Goal: Task Accomplishment & Management: Complete application form

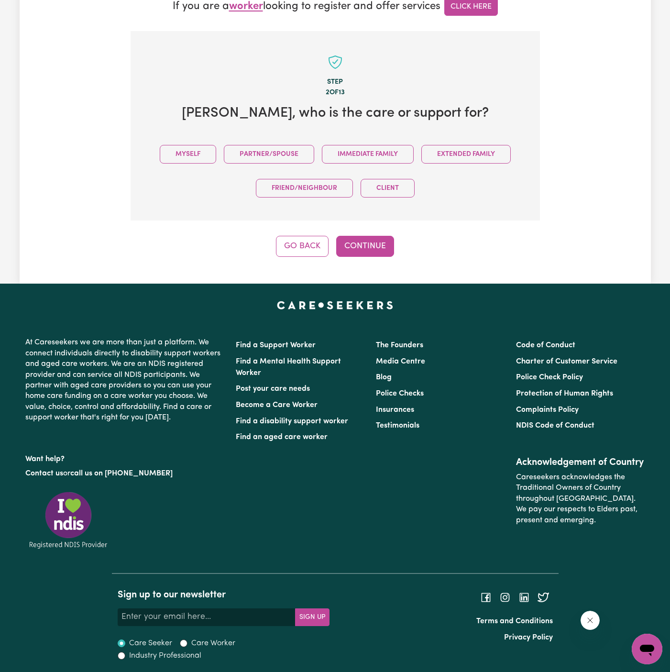
drag, startPoint x: 191, startPoint y: 153, endPoint x: 244, endPoint y: 165, distance: 54.3
click at [192, 153] on button "Myself" at bounding box center [188, 154] width 56 height 19
click at [368, 230] on div "Step 2 of 13 Carol , who is the care or support for? Myself Partner/Spouse Imme…" at bounding box center [335, 144] width 409 height 226
click at [368, 236] on button "Continue" at bounding box center [365, 246] width 58 height 21
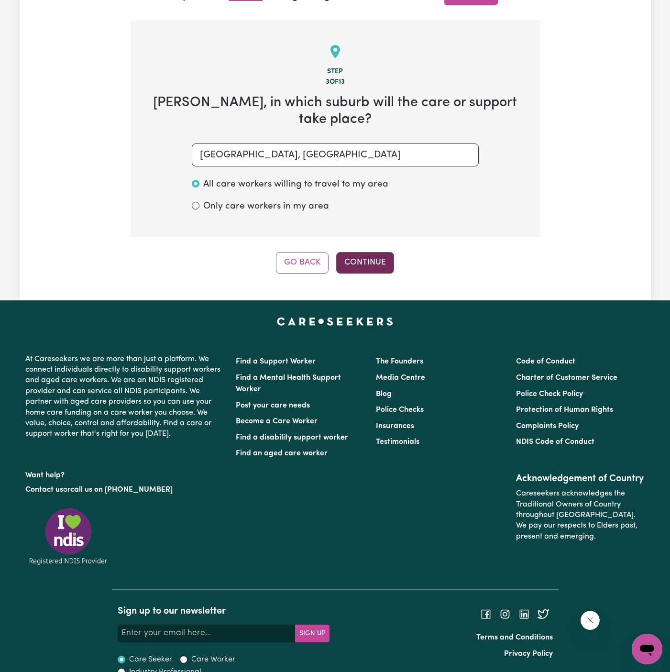
click at [367, 252] on button "Continue" at bounding box center [365, 262] width 58 height 21
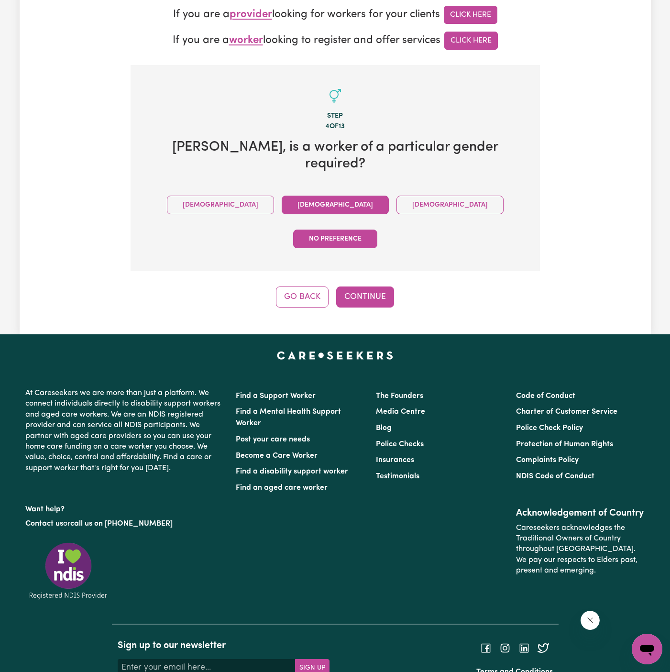
click at [282, 196] on button "Female" at bounding box center [335, 205] width 107 height 19
click at [351, 286] on button "Continue" at bounding box center [365, 296] width 58 height 21
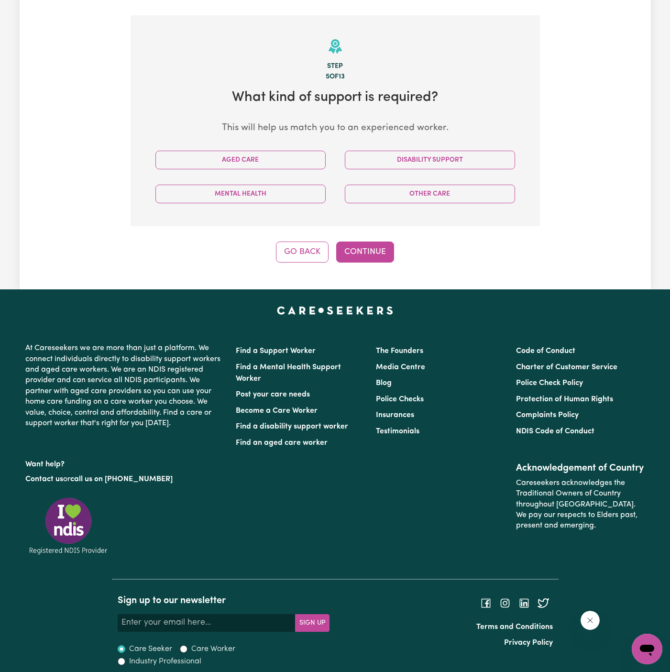
scroll to position [291, 0]
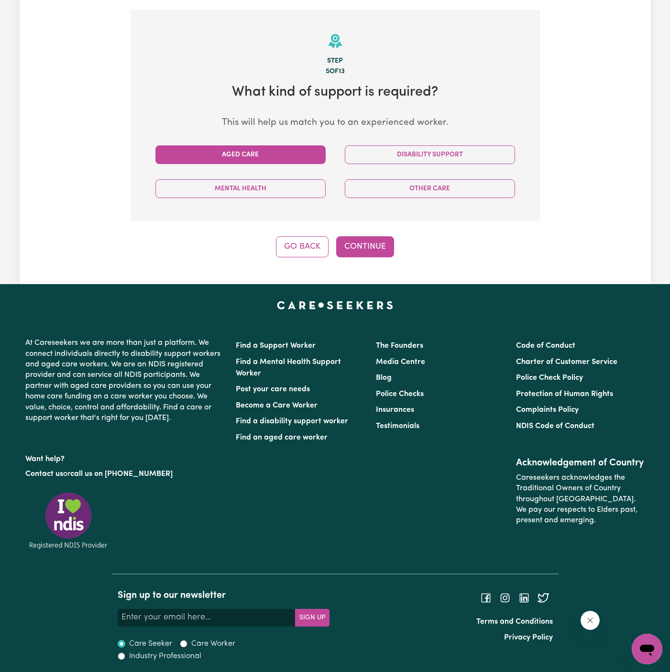
drag, startPoint x: 278, startPoint y: 149, endPoint x: 282, endPoint y: 159, distance: 10.6
click at [278, 149] on button "Aged Care" at bounding box center [240, 154] width 170 height 19
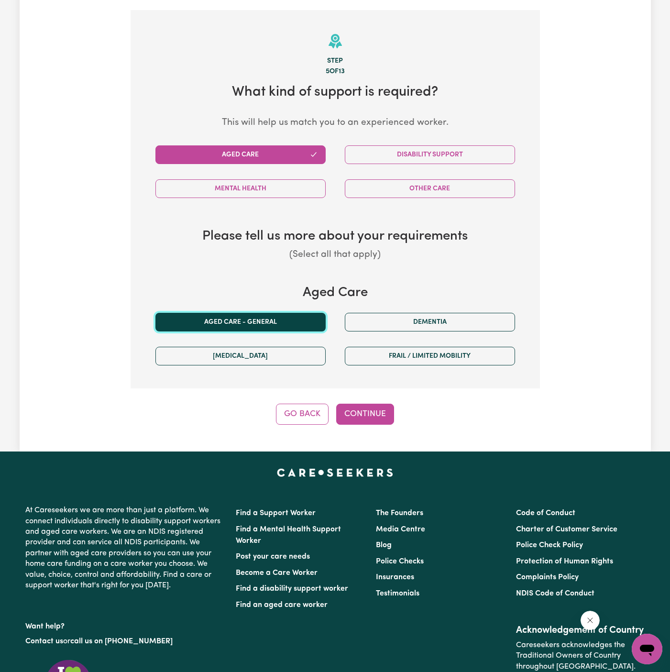
click at [265, 315] on button "Aged care - General" at bounding box center [240, 322] width 170 height 19
click at [363, 414] on button "Continue" at bounding box center [365, 414] width 58 height 21
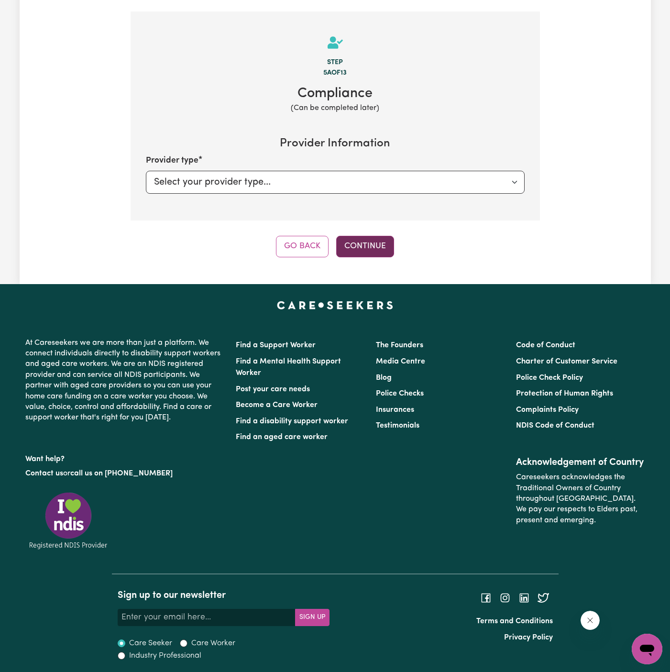
click at [372, 246] on button "Continue" at bounding box center [365, 246] width 58 height 21
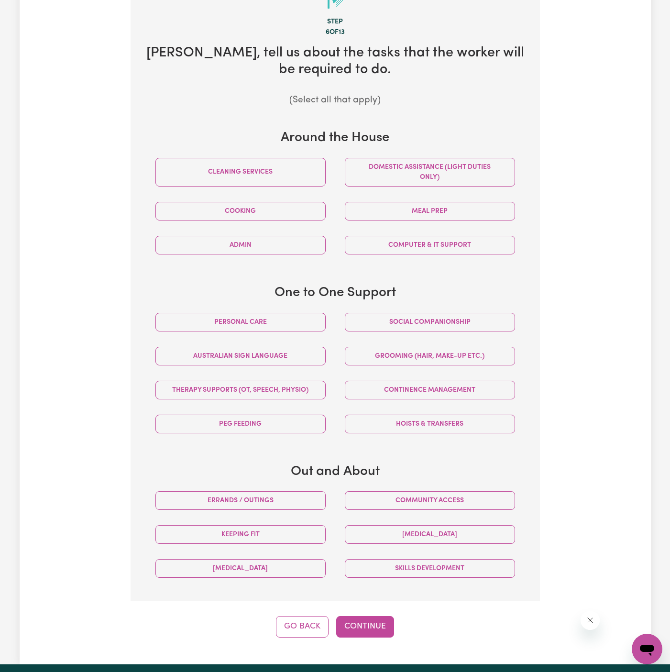
scroll to position [364, 0]
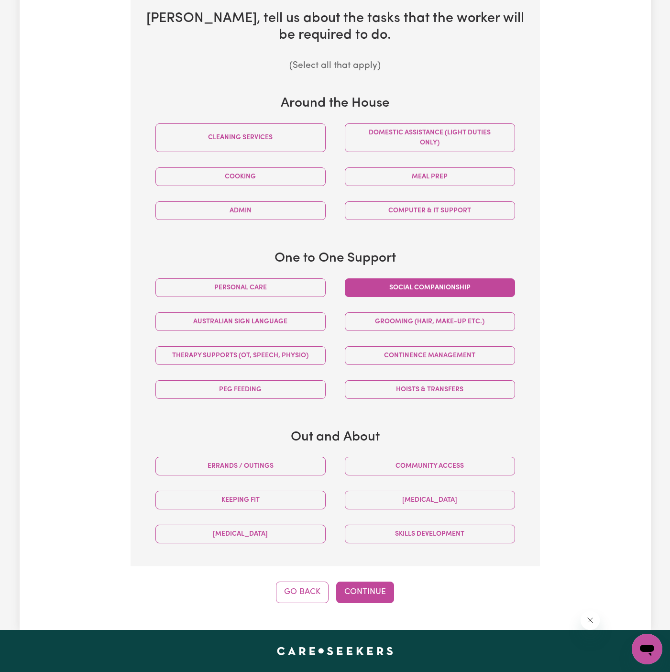
click at [465, 278] on button "Social companionship" at bounding box center [430, 287] width 170 height 19
click at [429, 465] on button "Community access" at bounding box center [430, 466] width 170 height 19
click at [376, 583] on button "Continue" at bounding box center [365, 591] width 58 height 21
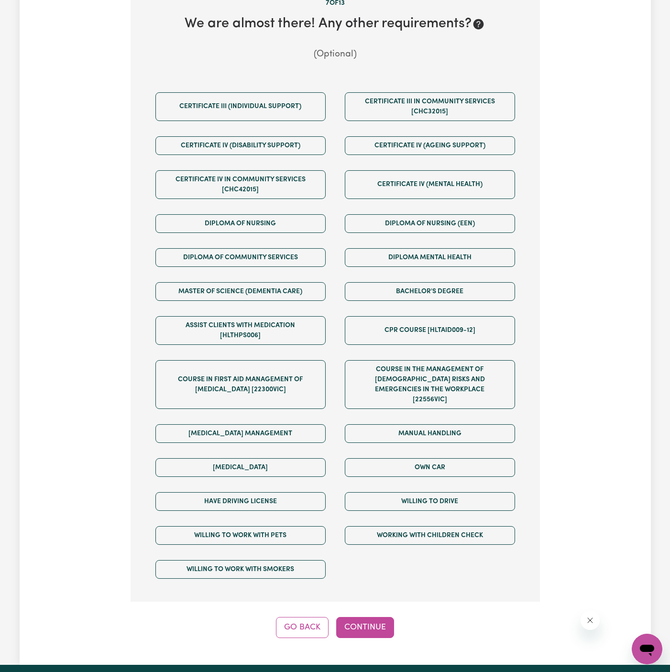
scroll to position [300, 0]
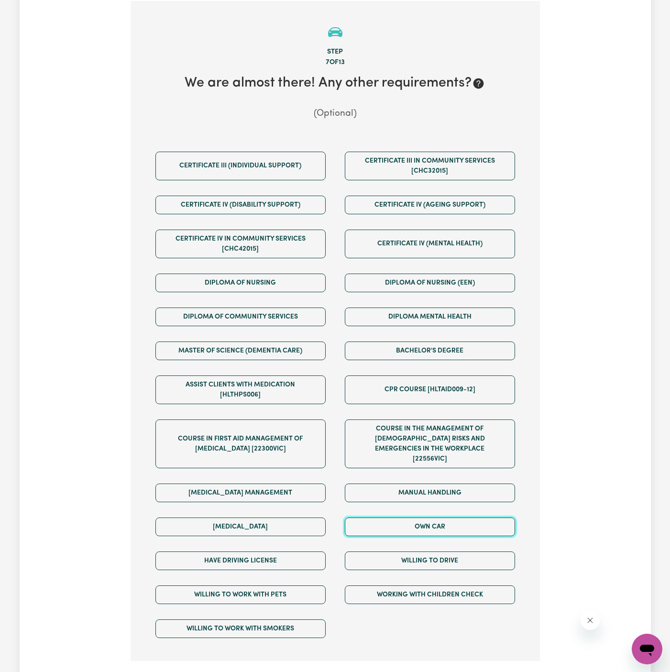
drag, startPoint x: 445, startPoint y: 515, endPoint x: 445, endPoint y: 526, distance: 10.5
click at [445, 517] on button "Own Car" at bounding box center [430, 526] width 170 height 19
click at [445, 544] on div "Willing to drive" at bounding box center [429, 561] width 189 height 34
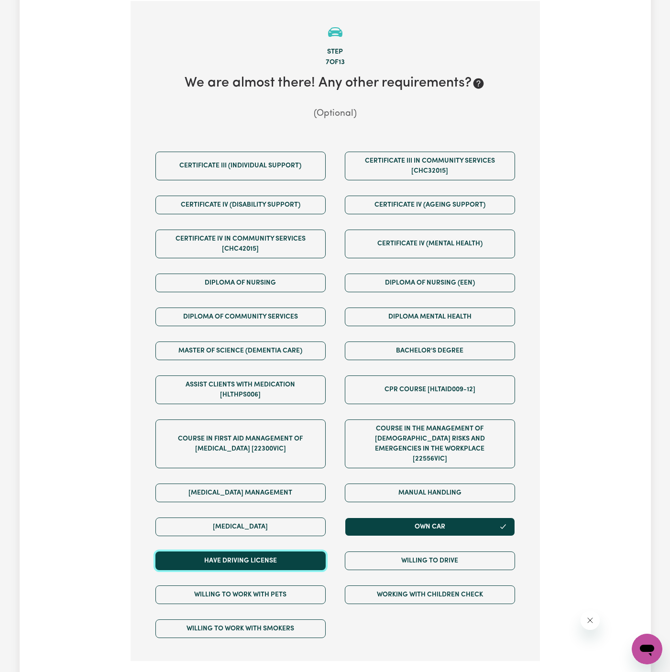
click at [322, 551] on button "Have driving license" at bounding box center [240, 560] width 170 height 19
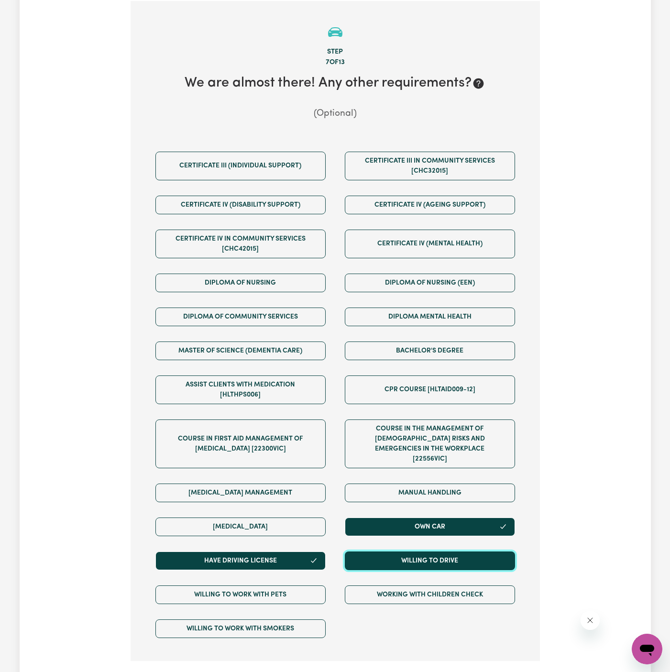
click at [439, 551] on button "Willing to drive" at bounding box center [430, 560] width 170 height 19
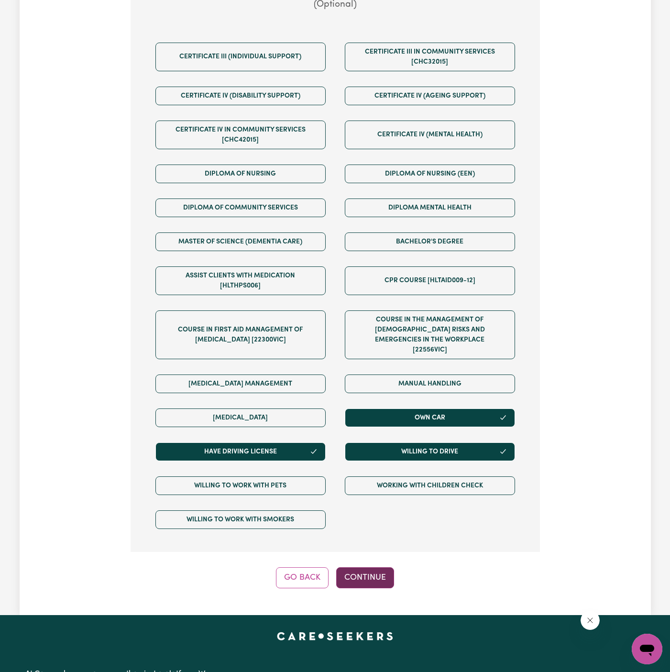
click at [373, 572] on button "Continue" at bounding box center [365, 577] width 58 height 21
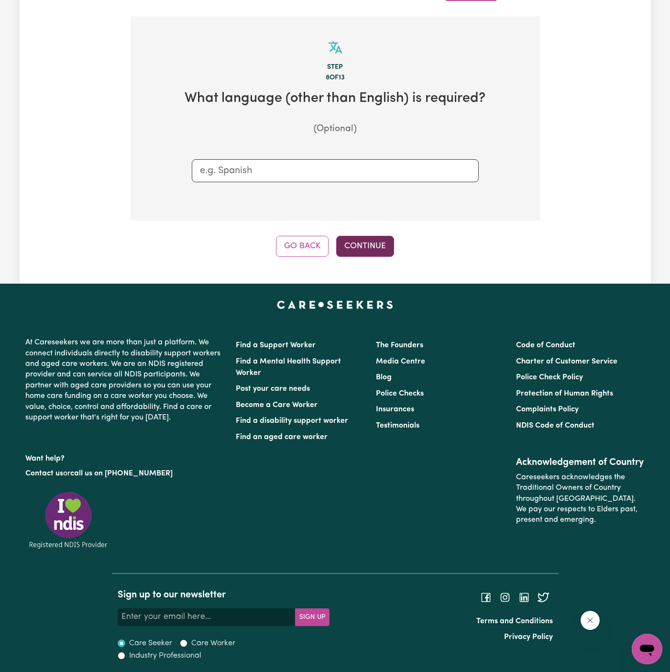
click at [375, 242] on button "Continue" at bounding box center [365, 246] width 58 height 21
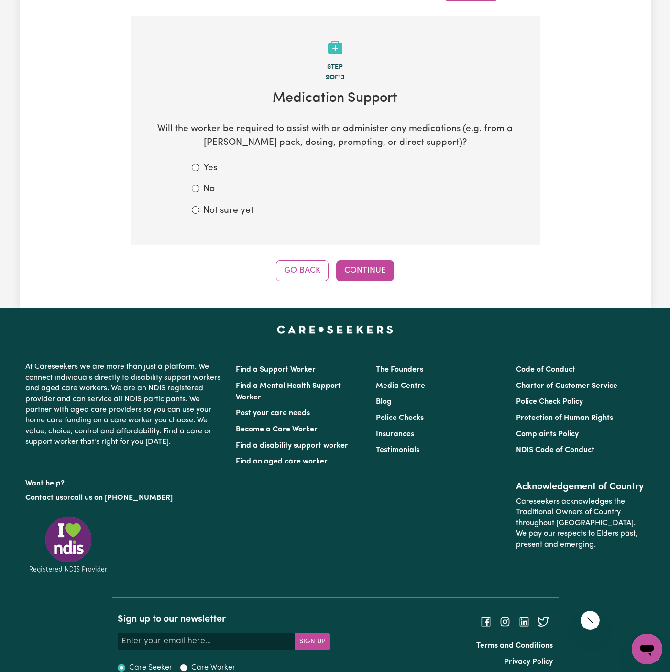
scroll to position [300, 0]
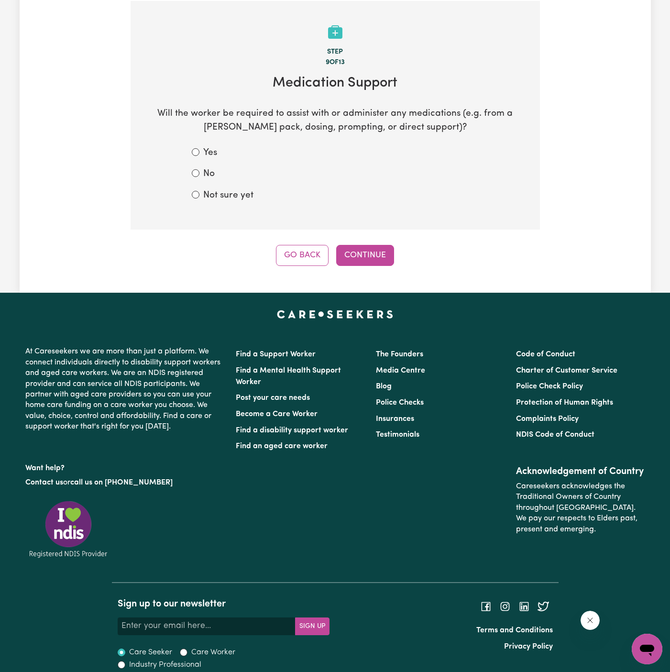
drag, startPoint x: 205, startPoint y: 175, endPoint x: 225, endPoint y: 180, distance: 20.4
click at [206, 175] on label "No" at bounding box center [208, 174] width 11 height 14
click at [383, 261] on button "Continue" at bounding box center [365, 255] width 58 height 21
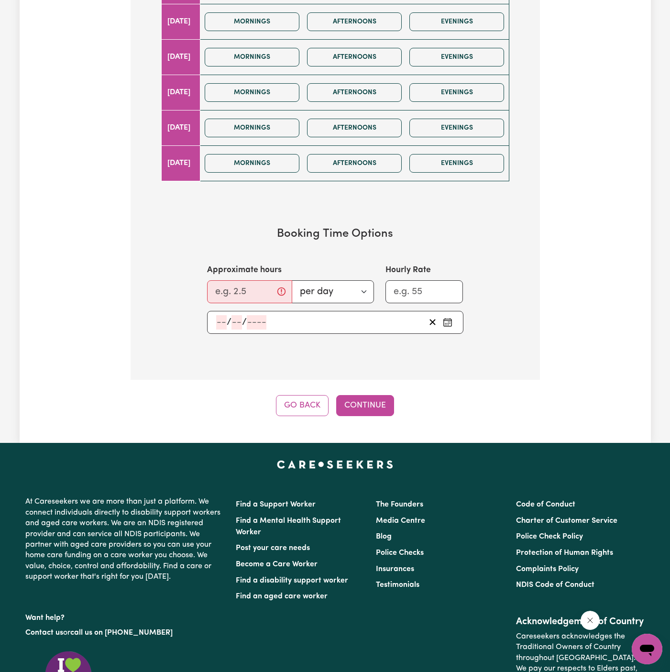
scroll to position [603, 0]
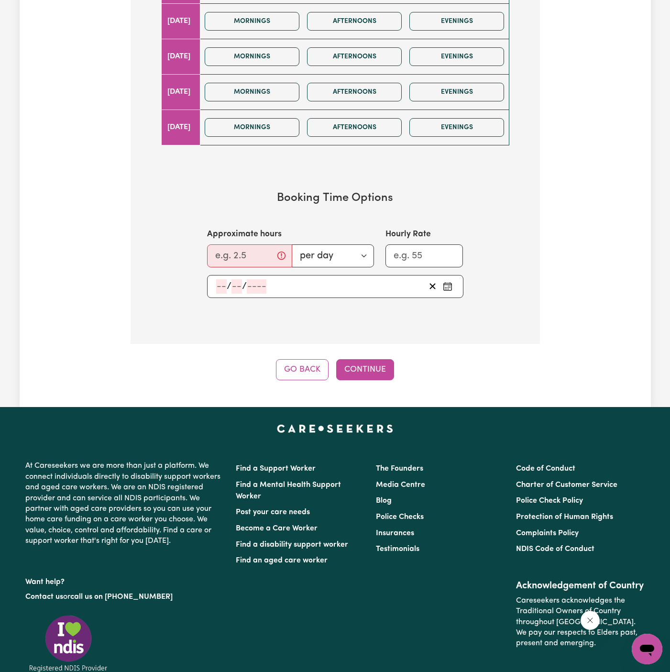
click at [302, 368] on button "Go Back" at bounding box center [302, 369] width 53 height 21
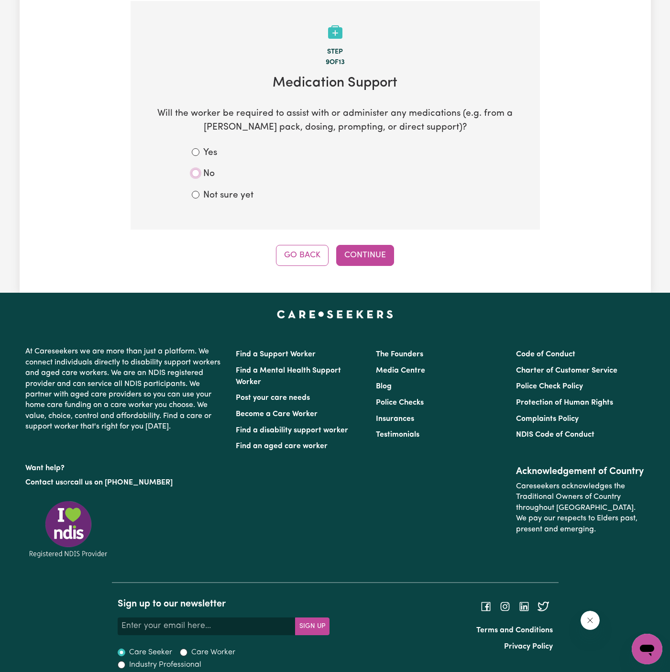
click at [196, 173] on input "No" at bounding box center [196, 173] width 8 height 8
radio input "true"
click at [371, 257] on button "Continue" at bounding box center [365, 255] width 58 height 21
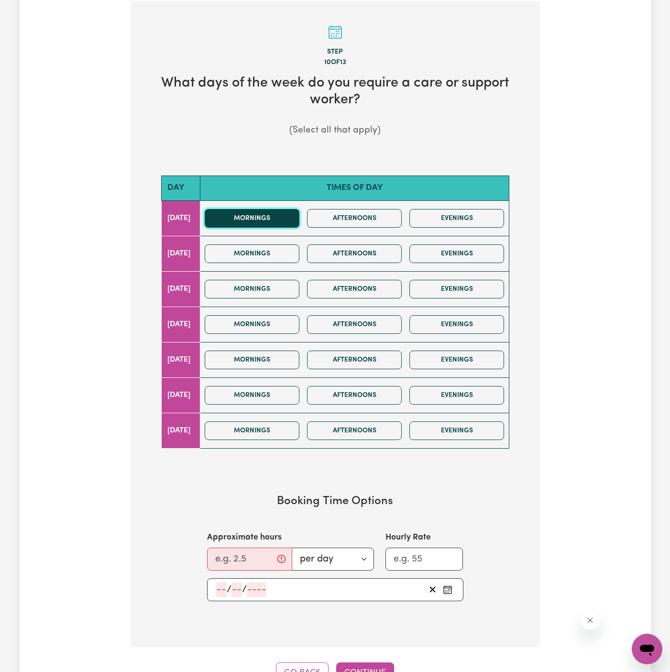
click at [286, 212] on button "Mornings" at bounding box center [252, 218] width 95 height 19
click at [238, 556] on input "Approximate hours" at bounding box center [249, 559] width 85 height 23
type input "2"
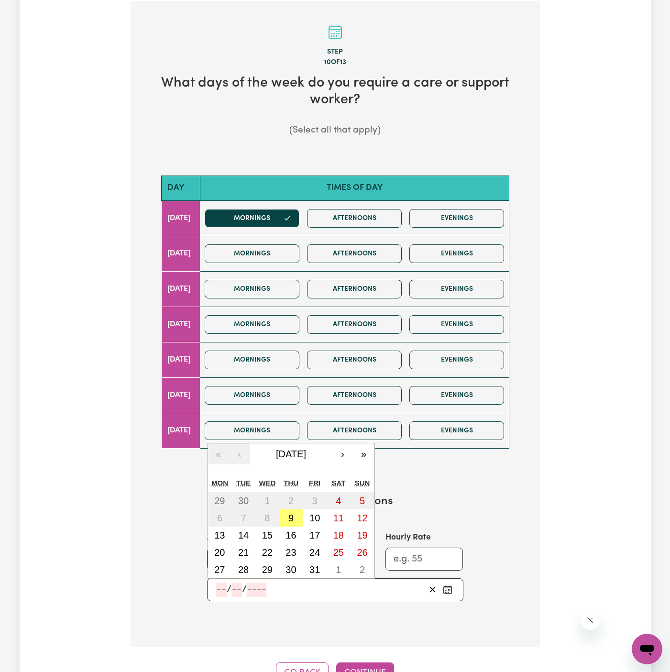
click at [220, 589] on input "number" at bounding box center [221, 589] width 11 height 14
click at [292, 517] on abbr "9" at bounding box center [290, 518] width 5 height 11
type input "2025-10-09"
type input "9"
type input "10"
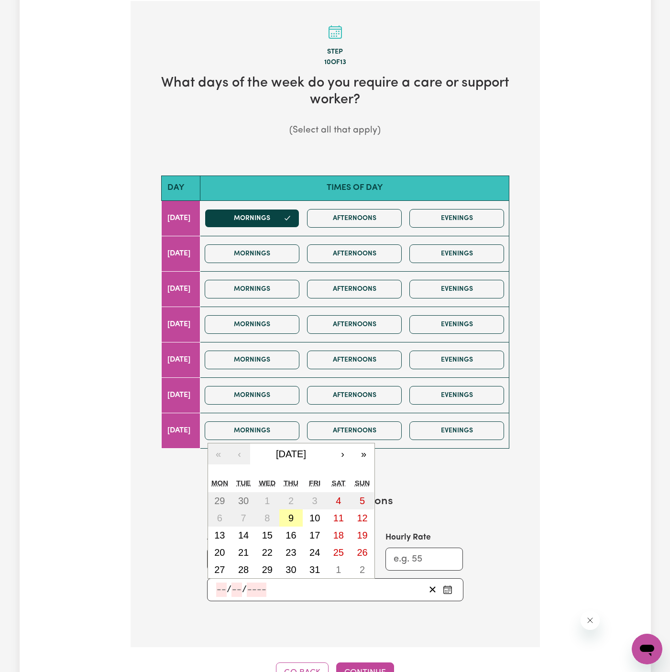
type input "2025"
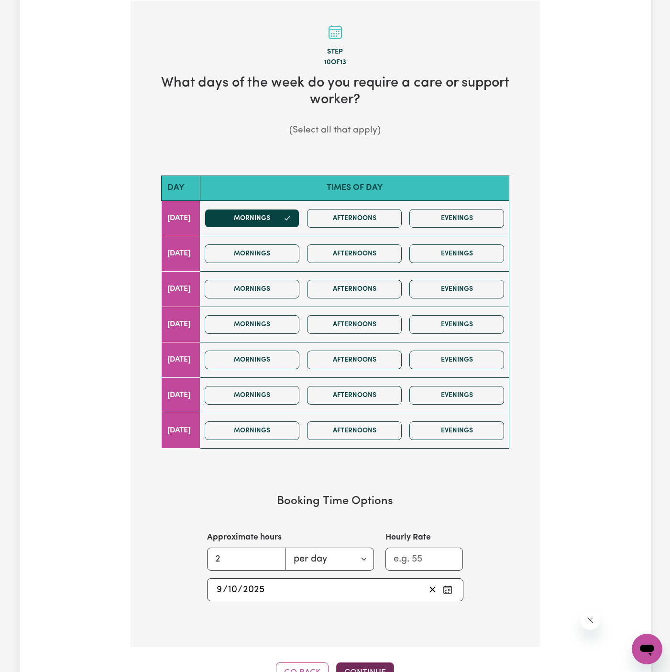
click at [359, 662] on button "Continue" at bounding box center [365, 672] width 58 height 21
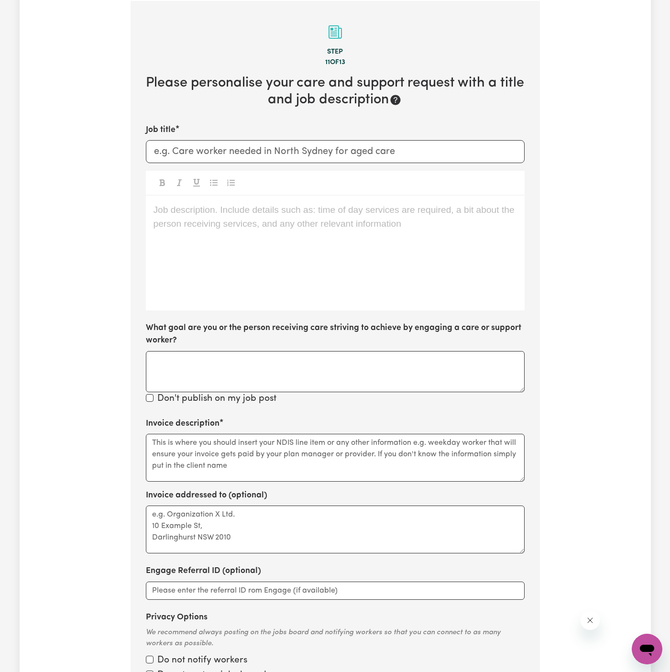
click at [349, 227] on div "Job description. Include details such as: time of day services are required, a …" at bounding box center [335, 253] width 379 height 115
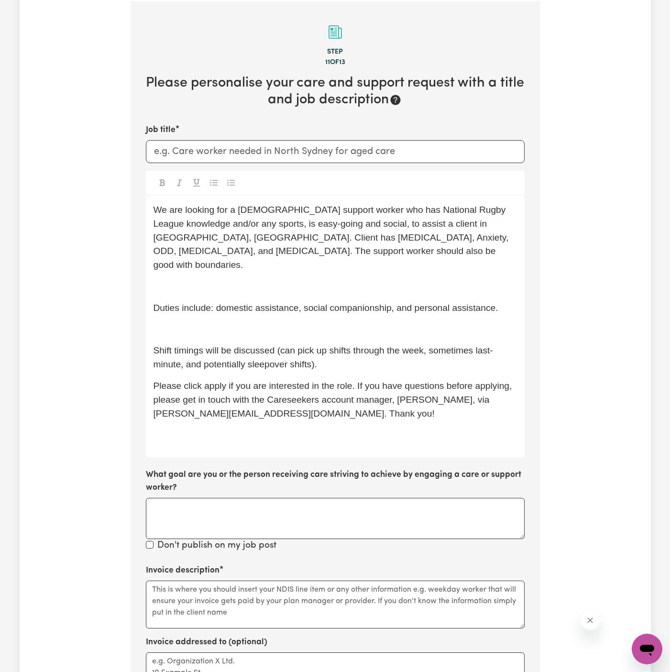
click at [285, 323] on p "﻿" at bounding box center [334, 330] width 363 height 14
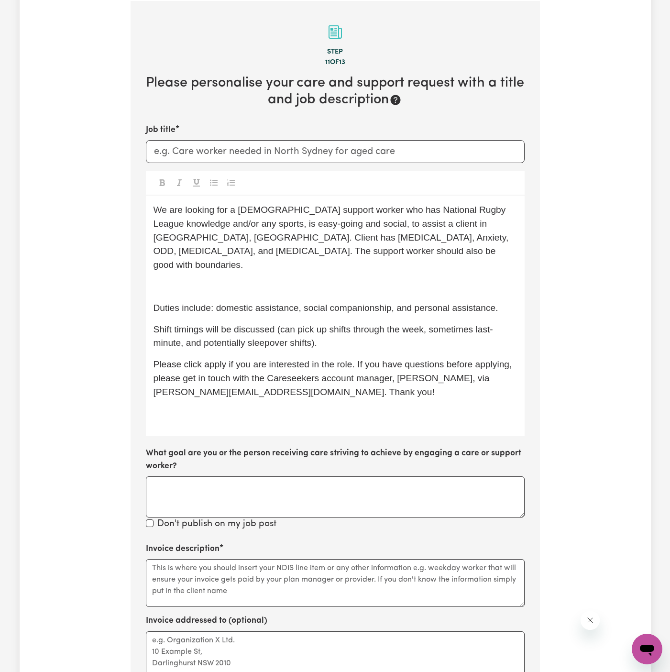
click at [253, 239] on span "We are looking for a male support worker who has National Rugby League knowledg…" at bounding box center [332, 237] width 358 height 65
click at [253, 280] on p "﻿" at bounding box center [334, 287] width 363 height 14
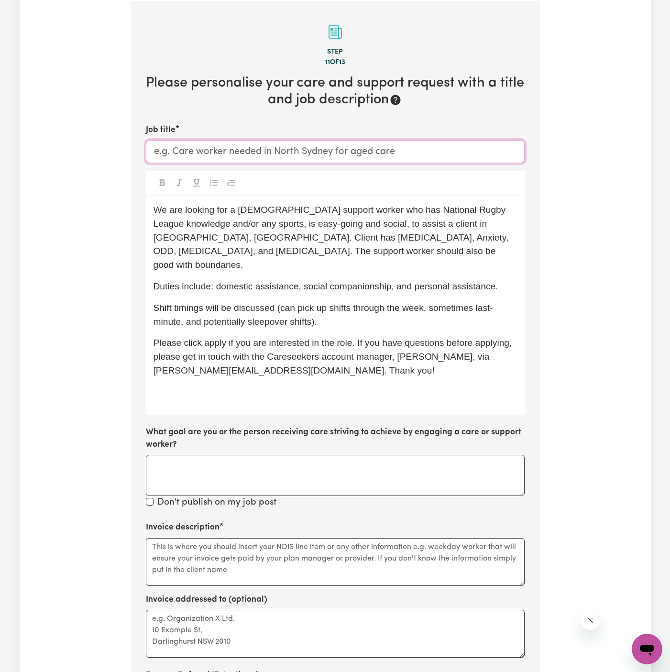
click at [182, 144] on input "Job title" at bounding box center [335, 151] width 379 height 23
paste input "Kellyville Ridge, NSW"
type input "Female Support Worker Needed In Kellyville Ridge, NSW"
click at [241, 214] on span "We are looking for a male support worker who has National Rugby League knowledg…" at bounding box center [332, 237] width 358 height 65
click at [240, 212] on span "We are looking for a male support worker who has National Rugby League knowledg…" at bounding box center [332, 237] width 358 height 65
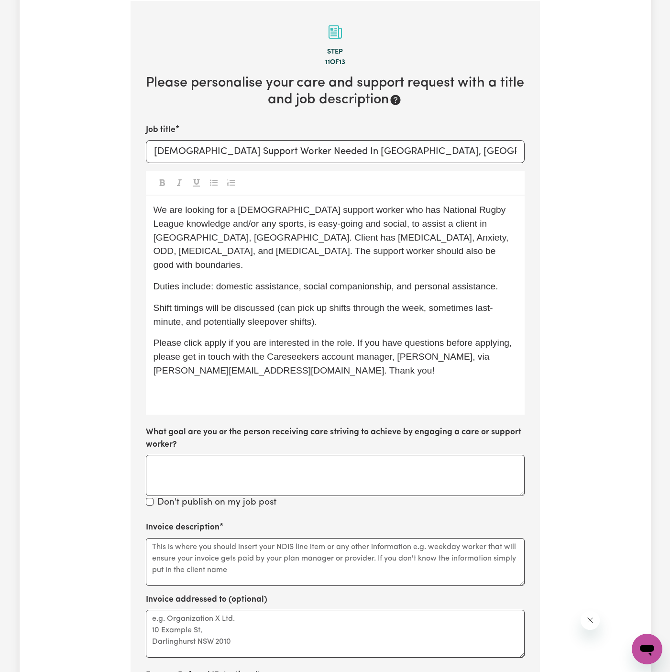
click at [332, 224] on span "We are looking for a female support worker who has National Rugby League knowle…" at bounding box center [332, 237] width 358 height 65
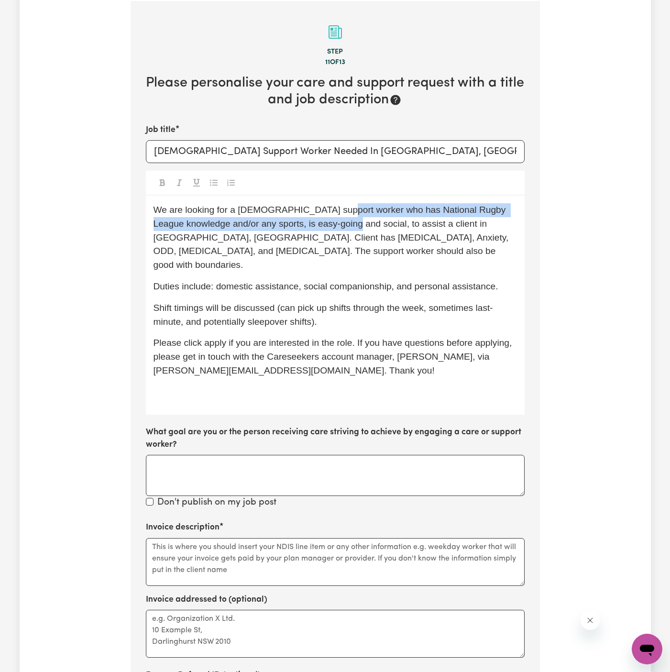
drag, startPoint x: 332, startPoint y: 210, endPoint x: 329, endPoint y: 219, distance: 9.9
click at [329, 220] on span "We are looking for a female support worker who has National Rugby League knowle…" at bounding box center [332, 237] width 358 height 65
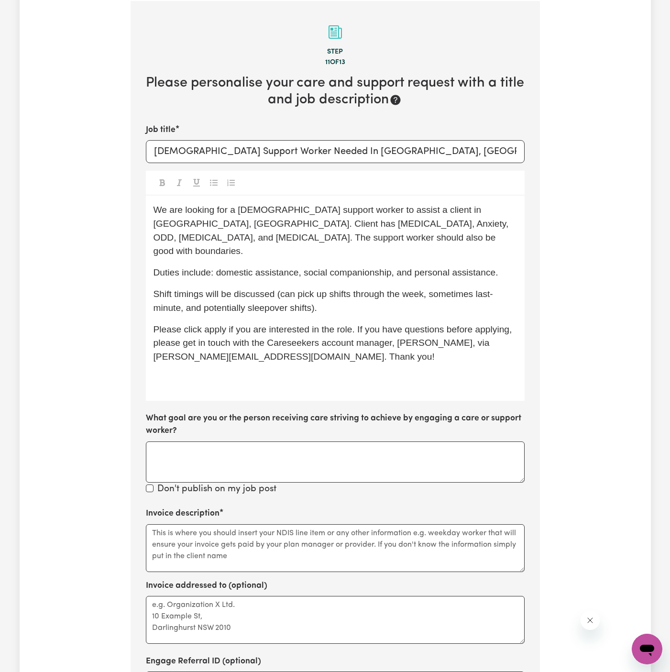
drag, startPoint x: 329, startPoint y: 219, endPoint x: 351, endPoint y: 224, distance: 22.0
click at [332, 219] on span "We are looking for a female support worker to assist a client in Gorokan, NSW. …" at bounding box center [332, 230] width 358 height 51
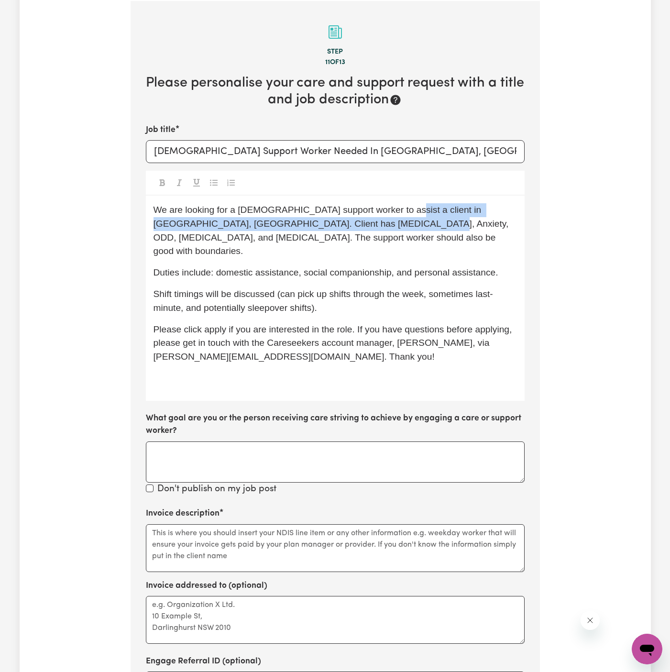
drag, startPoint x: 356, startPoint y: 227, endPoint x: 384, endPoint y: 208, distance: 34.5
click at [384, 208] on span "We are looking for a female support worker to assist a client in Gorokan, NSW. …" at bounding box center [332, 230] width 358 height 51
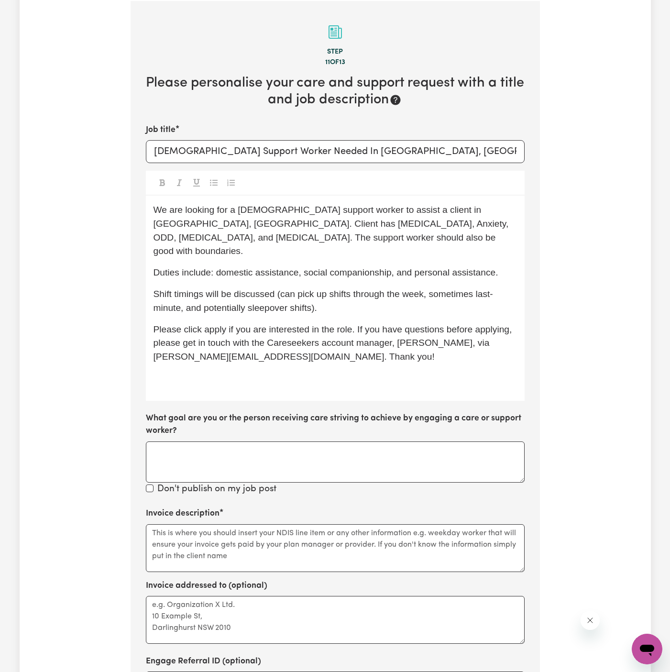
drag, startPoint x: 371, startPoint y: 208, endPoint x: 386, endPoint y: 303, distance: 95.8
click at [371, 219] on span "We are looking for a female support worker to assist a client in Gorokan, NSW. …" at bounding box center [332, 230] width 358 height 51
click at [394, 289] on span "Shift timings will be discussed (can pick up shifts through the week, sometimes…" at bounding box center [323, 301] width 340 height 24
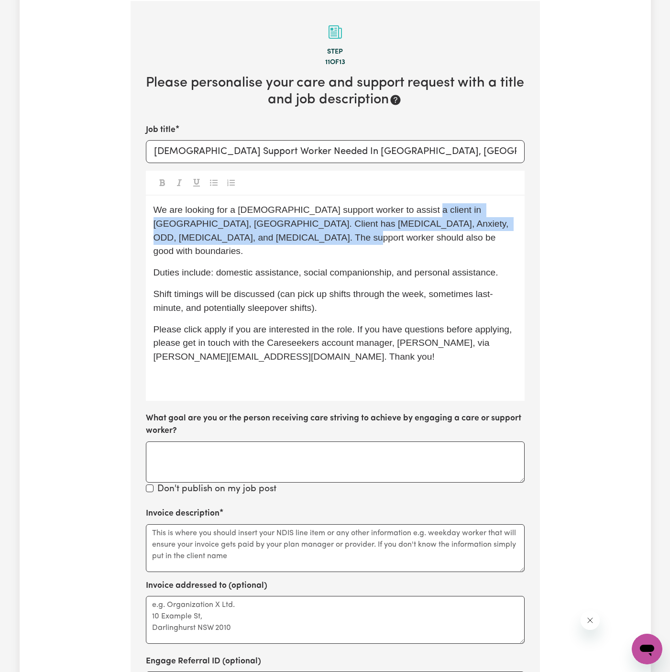
drag, startPoint x: 409, startPoint y: 210, endPoint x: 468, endPoint y: 231, distance: 62.0
click at [468, 231] on p "We are looking for a female support worker to assist a client in Gorokan, NSW. …" at bounding box center [334, 230] width 363 height 55
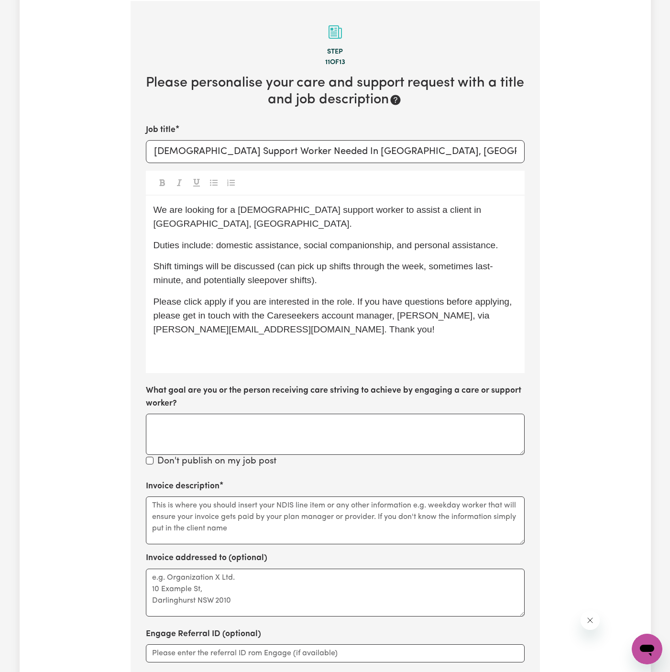
click at [403, 240] on span "Duties include: domestic assistance, social companionship, and personal assista…" at bounding box center [325, 245] width 345 height 10
drag, startPoint x: 212, startPoint y: 233, endPoint x: 499, endPoint y: 230, distance: 286.9
click at [499, 239] on p "Duties include: domestic assistance, social companionship, and personal assista…" at bounding box center [334, 246] width 363 height 14
drag, startPoint x: 307, startPoint y: 230, endPoint x: 270, endPoint y: 230, distance: 36.3
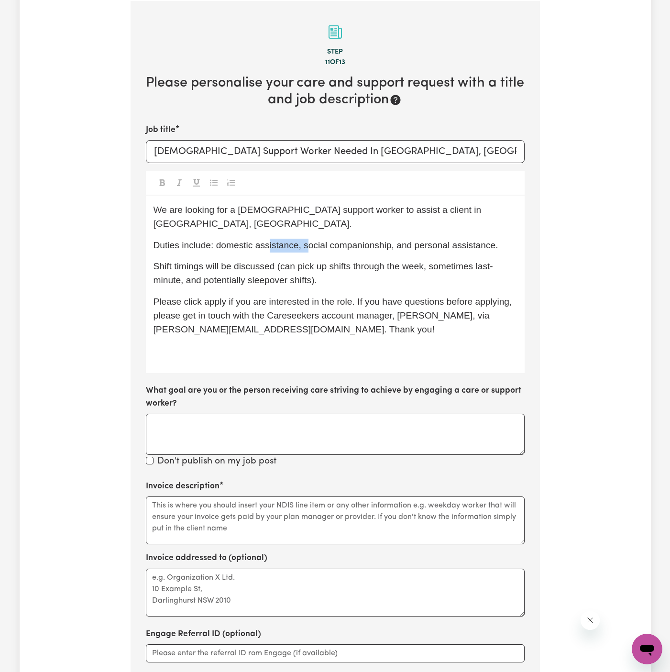
click at [270, 240] on span "Duties include: domestic assistance, social companionship, and personal assista…" at bounding box center [325, 245] width 345 height 10
click at [274, 240] on span "Duties include: domestic assistance, social companionship, and personal assista…" at bounding box center [325, 245] width 345 height 10
drag, startPoint x: 304, startPoint y: 233, endPoint x: 251, endPoint y: 233, distance: 53.1
click at [251, 240] on span "Duties include: domestic assistance, social companionship, and personal assista…" at bounding box center [325, 245] width 345 height 10
click at [315, 261] on span "Shift timings will be discussed (can pick up shifts through the week, sometimes…" at bounding box center [323, 273] width 340 height 24
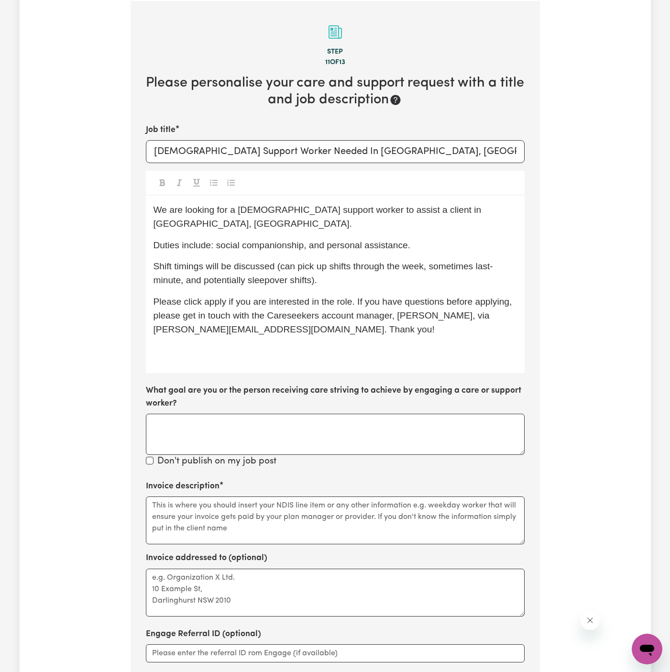
click at [306, 240] on span "Duties include: social companionship, and personal assistance." at bounding box center [281, 245] width 257 height 10
click at [351, 261] on span "Shift timings will be discussed (can pick up shifts through the week, sometimes…" at bounding box center [323, 273] width 340 height 24
drag, startPoint x: 328, startPoint y: 233, endPoint x: 486, endPoint y: 232, distance: 158.8
click at [486, 239] on p "Duties include: social companionship and personal assistance." at bounding box center [334, 246] width 363 height 14
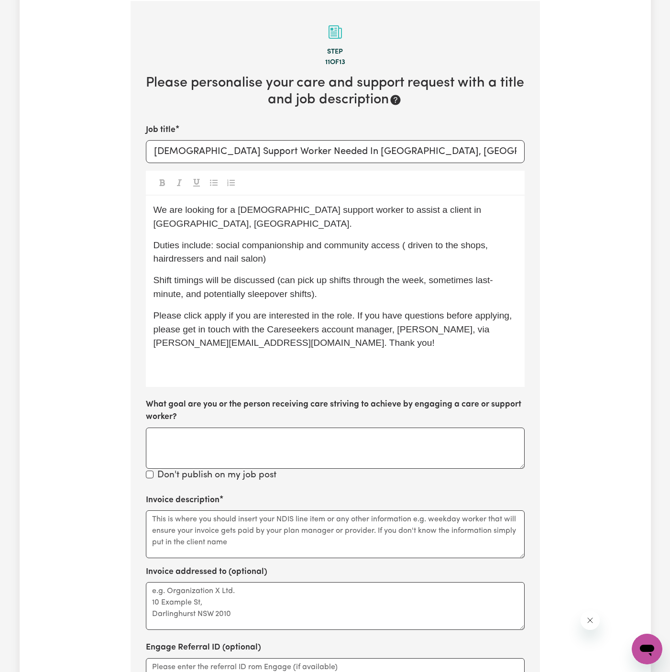
click at [209, 246] on span "Duties include: social companionship and community access ( driven to the shops…" at bounding box center [321, 252] width 337 height 24
click at [404, 254] on div "We are looking for a female support worker to assist a client in Kellyville Rid…" at bounding box center [335, 291] width 379 height 191
click at [405, 240] on span "Duties include: social companionship and community access ( driven to the shops…" at bounding box center [321, 252] width 337 height 24
click at [406, 240] on span "Duties include: social companionship and community access ( driven to the shops…" at bounding box center [321, 252] width 337 height 24
click at [223, 275] on span "Shift timings will be discussed (can pick up shifts through the week, sometimes…" at bounding box center [323, 287] width 340 height 24
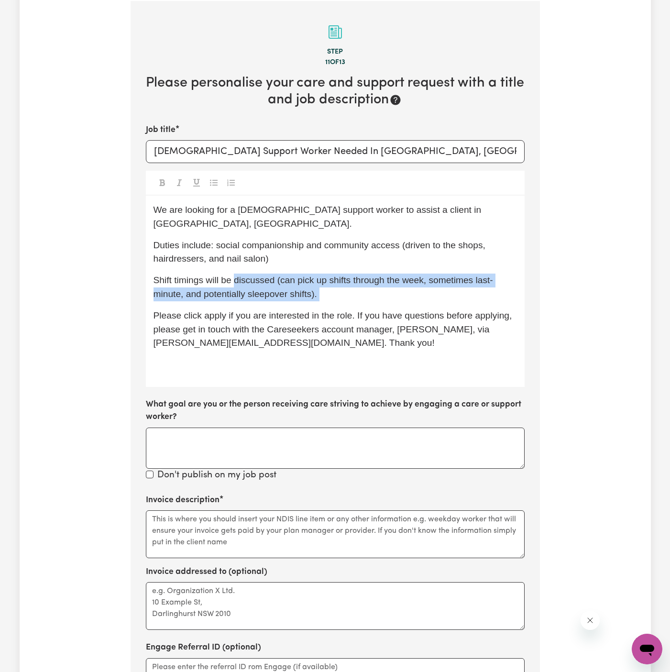
drag, startPoint x: 236, startPoint y: 265, endPoint x: 385, endPoint y: 289, distance: 151.1
click at [385, 289] on div "We are looking for a female support worker to assist a client in Kellyville Rid…" at bounding box center [335, 291] width 379 height 191
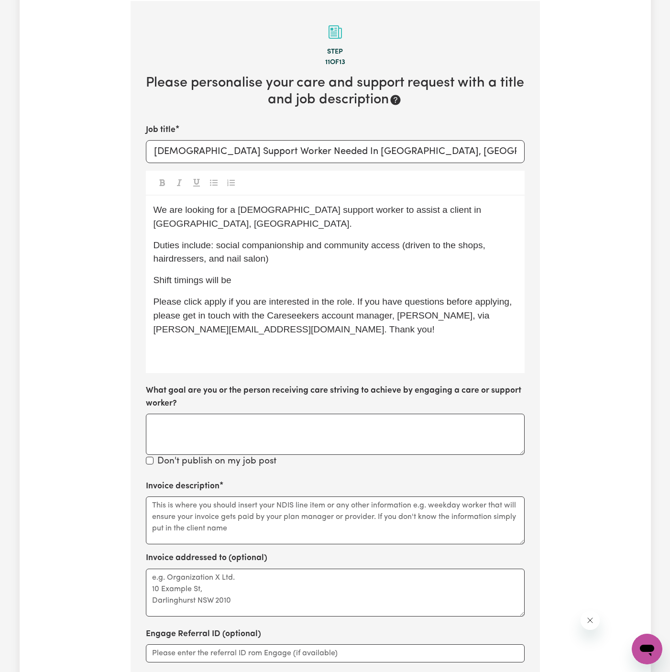
click at [270, 274] on p "Shift timings will be" at bounding box center [334, 281] width 363 height 14
click at [236, 275] on span "Shift timings will be every week," at bounding box center [218, 280] width 130 height 10
click at [326, 274] on p "Shift timings will be once every week," at bounding box center [334, 281] width 363 height 14
click at [504, 256] on div "We are looking for a female support worker to assist a client in Kellyville Rid…" at bounding box center [335, 284] width 379 height 177
click at [504, 274] on p "Shift timings will be once every week, around 11 am to 12 pm start for 2 to 3 h…" at bounding box center [334, 281] width 363 height 14
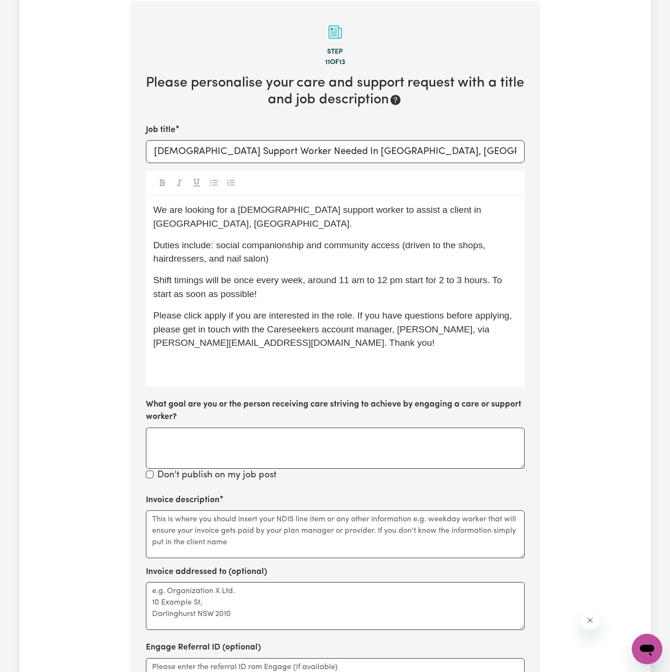
click at [319, 275] on span "Shift timings will be once every week, around 11 am to 12 pm start for 2 to 3 h…" at bounding box center [328, 287] width 351 height 24
click at [302, 275] on span "Shift timings will be once every week, from 11 am to 12 pm start for 2 to 3 hou…" at bounding box center [333, 287] width 361 height 24
click at [406, 275] on span "Shift timings will be once every week (has flexibility on the day), from 11 am …" at bounding box center [327, 287] width 348 height 24
click at [514, 281] on p "Shift timings will be once every week (has flexibility on the day - should be a…" at bounding box center [334, 288] width 363 height 28
click at [204, 278] on span "Shift timings will be once every week (has flexibility on the day - should be a…" at bounding box center [330, 287] width 355 height 24
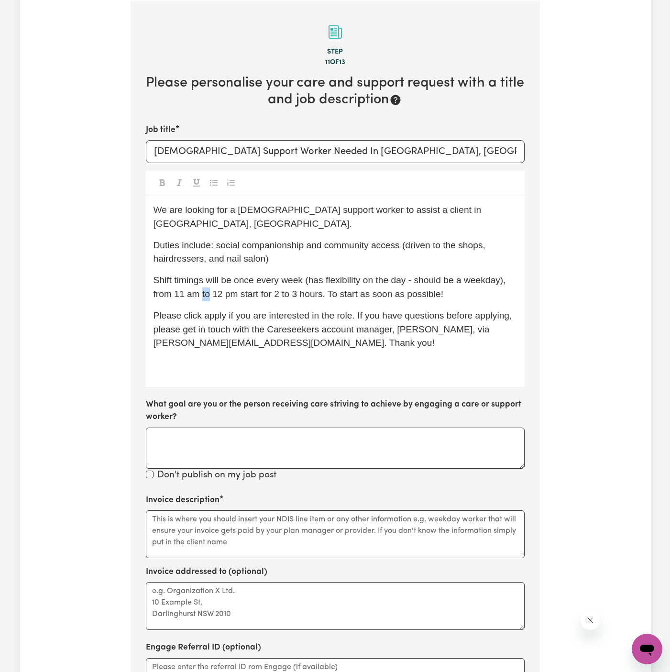
click at [204, 278] on span "Shift timings will be once every week (has flexibility on the day - should be a…" at bounding box center [330, 287] width 355 height 24
click at [248, 310] on span "Please click apply if you are interested in the role. If you have questions bef…" at bounding box center [333, 329] width 361 height 38
click at [285, 282] on span "Shift timings will be once every week (has flexibility on the day - should be a…" at bounding box center [330, 287] width 355 height 24
click at [426, 283] on span "Shift timings will be once every week (has flexibility on the day - should be a…" at bounding box center [330, 287] width 355 height 24
click at [476, 282] on p "Shift timings will be once every week (has flexibility on the day - should be a…" at bounding box center [334, 288] width 363 height 28
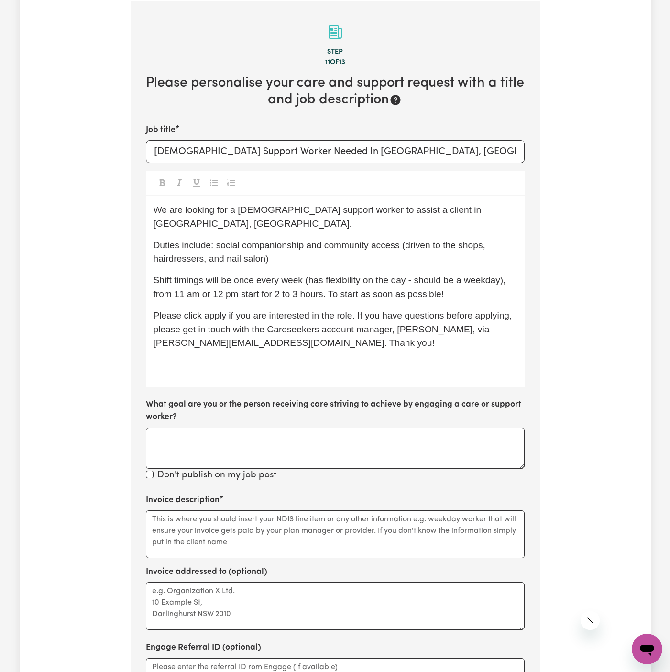
click at [361, 358] on p "﻿" at bounding box center [334, 365] width 363 height 14
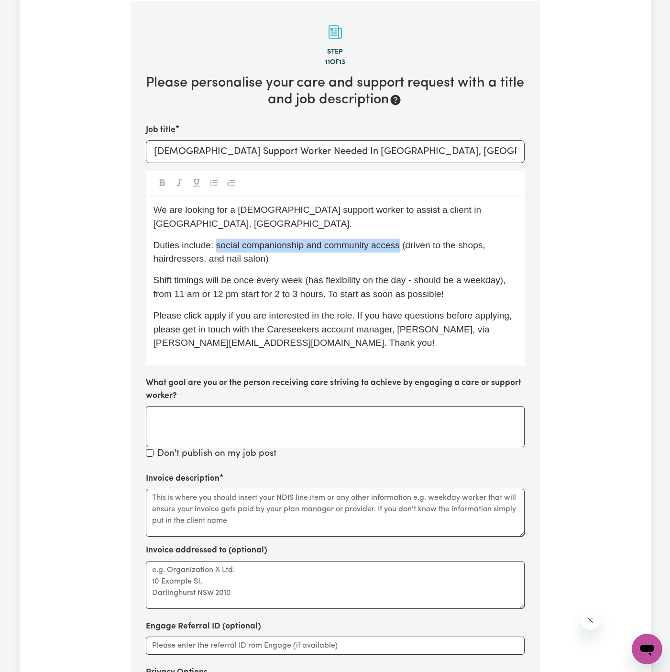
drag, startPoint x: 217, startPoint y: 232, endPoint x: 401, endPoint y: 231, distance: 184.1
click at [401, 240] on span "Duties include: social companionship and community access (driven to the shops,…" at bounding box center [320, 252] width 335 height 24
copy span "social companionship and community access"
click at [220, 489] on textarea "Invoice description" at bounding box center [335, 513] width 379 height 48
paste textarea "social companionship and community access"
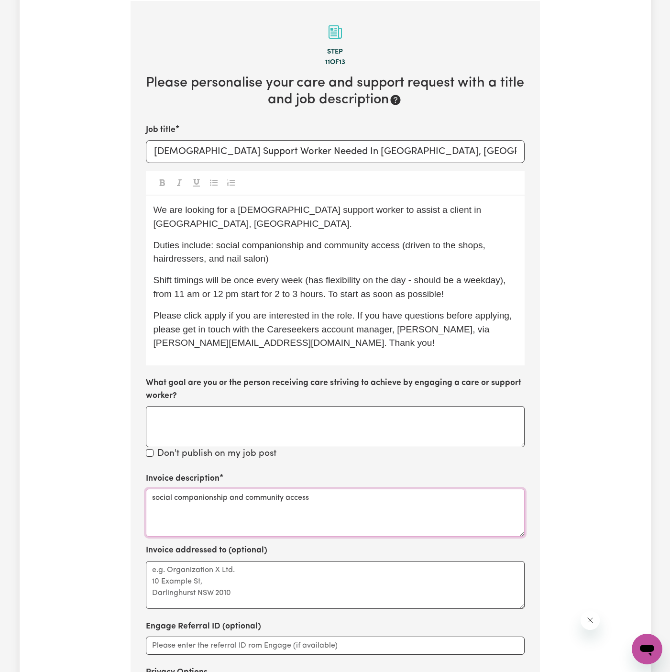
type textarea "social companionship and community access"
click at [374, 253] on div "We are looking for a female support worker to assist a client in Kellyville Rid…" at bounding box center [335, 281] width 379 height 170
click at [305, 241] on p "Duties include: social companionship and community access (driven to the shops,…" at bounding box center [334, 253] width 363 height 28
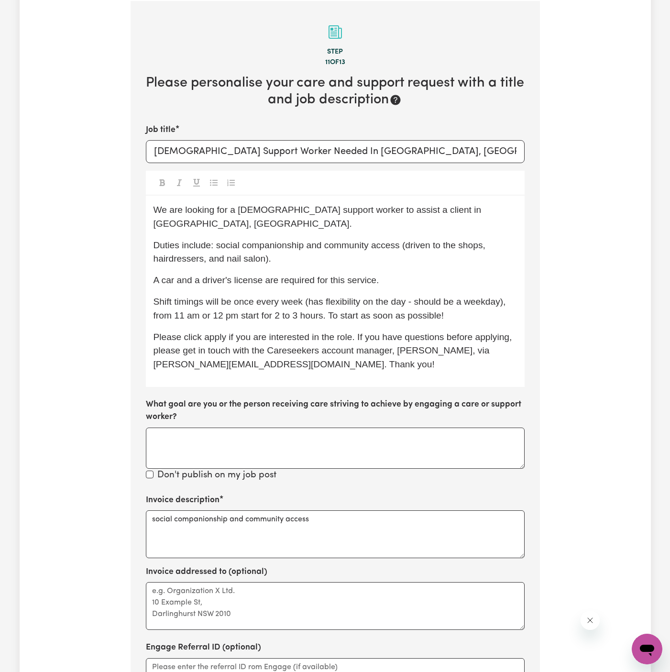
click at [217, 332] on span "Please click apply if you are interested in the role. If you have questions bef…" at bounding box center [333, 351] width 361 height 38
click at [299, 350] on span "Please click Apply if you are interested in the role. If you have questions bef…" at bounding box center [333, 351] width 361 height 38
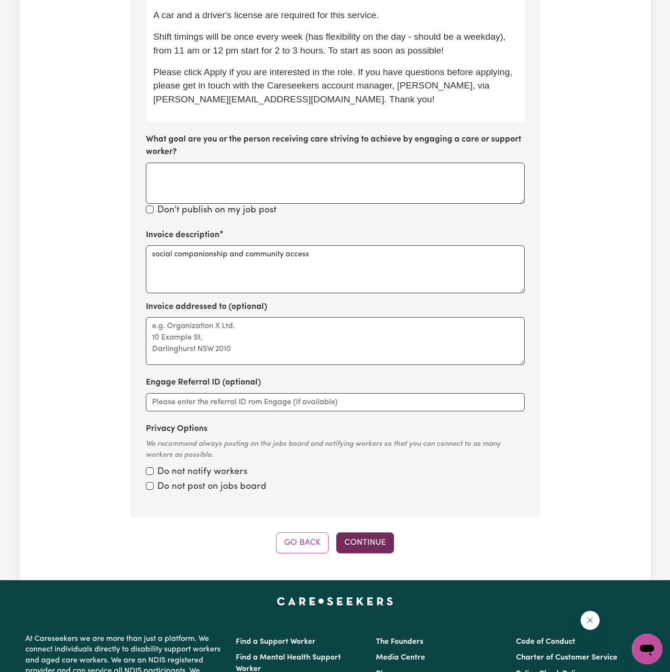
click at [385, 532] on button "Continue" at bounding box center [365, 542] width 58 height 21
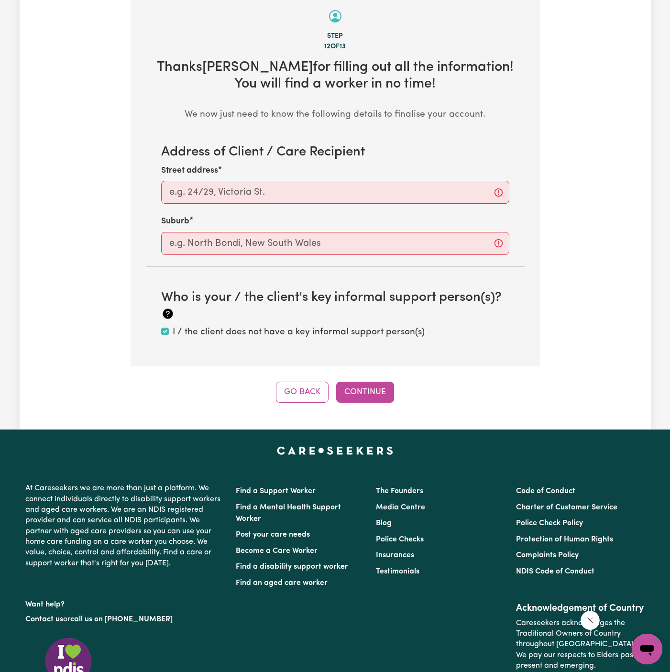
scroll to position [300, 0]
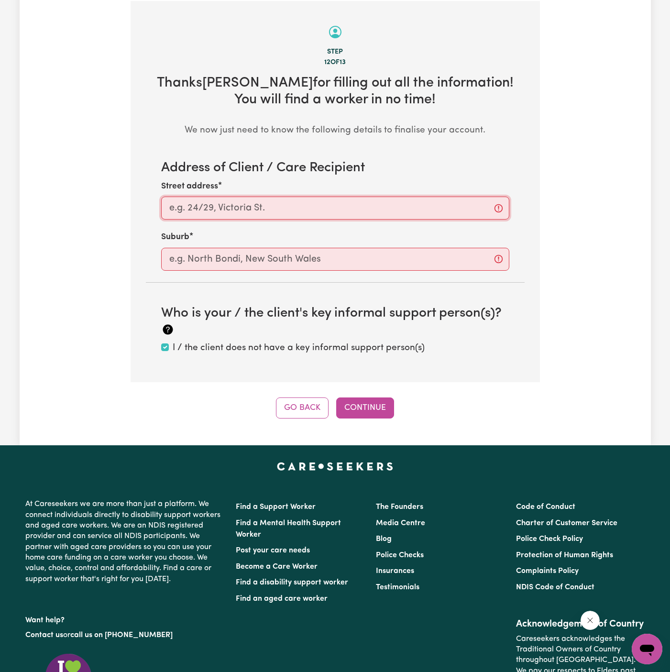
click at [304, 204] on input "Street address" at bounding box center [335, 208] width 348 height 23
paste input "Kellyville Ridge"
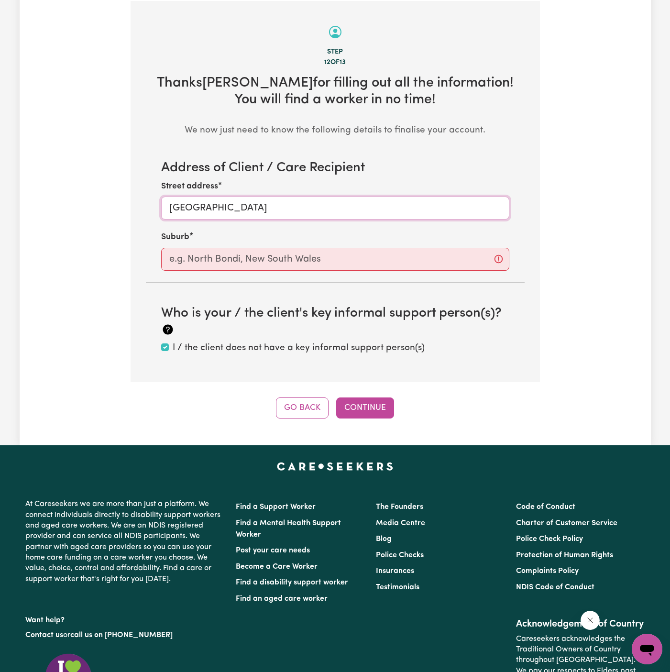
type input "Kellyville Ridge"
click at [311, 253] on input "text" at bounding box center [335, 259] width 348 height 23
paste input "Kellyville Ridge"
type input "Kellyville Ridge"
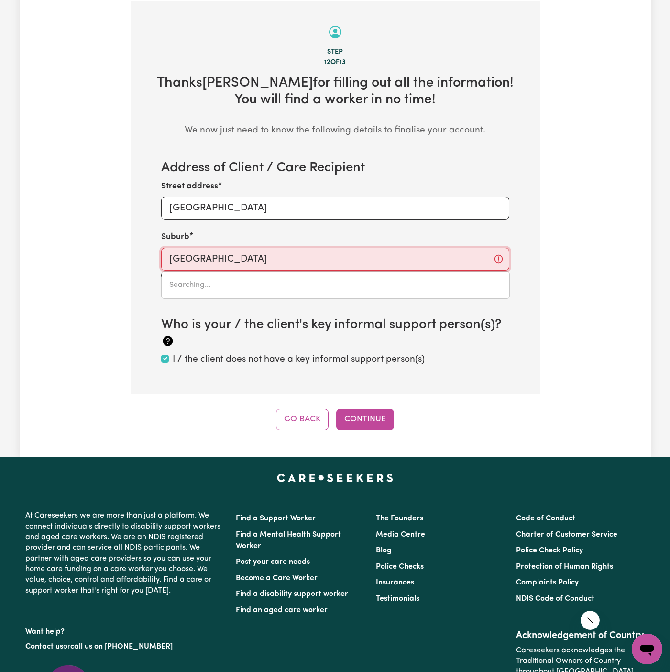
type input "Kellyville Ridge, New South Wales, 2155"
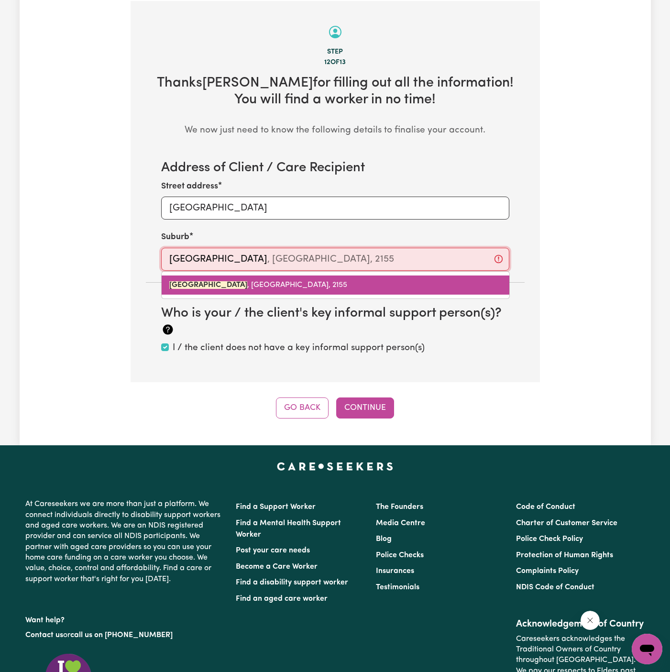
click at [304, 283] on span "KELLYVILLE RIDGE , New South Wales, 2155" at bounding box center [258, 285] width 178 height 8
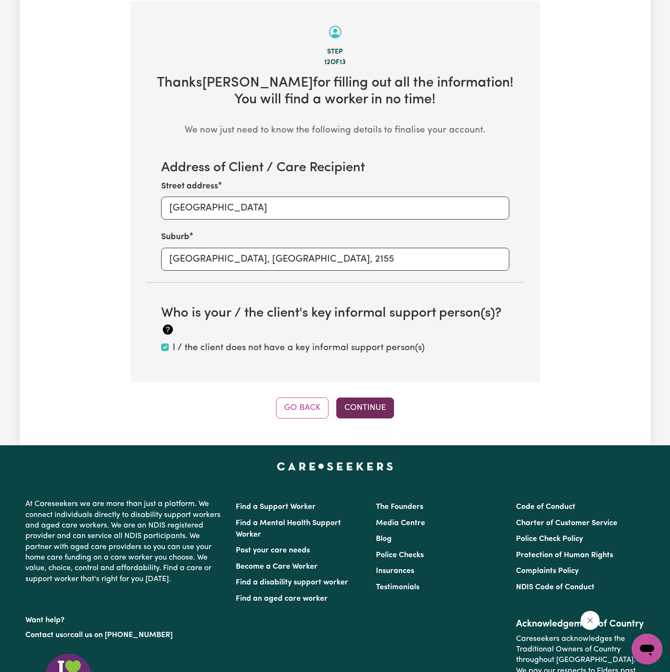
click at [356, 405] on button "Continue" at bounding box center [365, 407] width 58 height 21
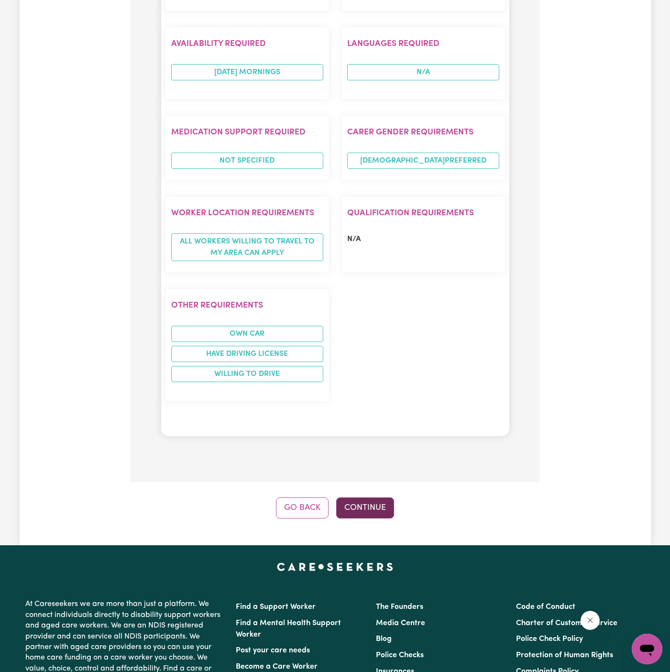
click at [372, 497] on button "Continue" at bounding box center [365, 507] width 58 height 21
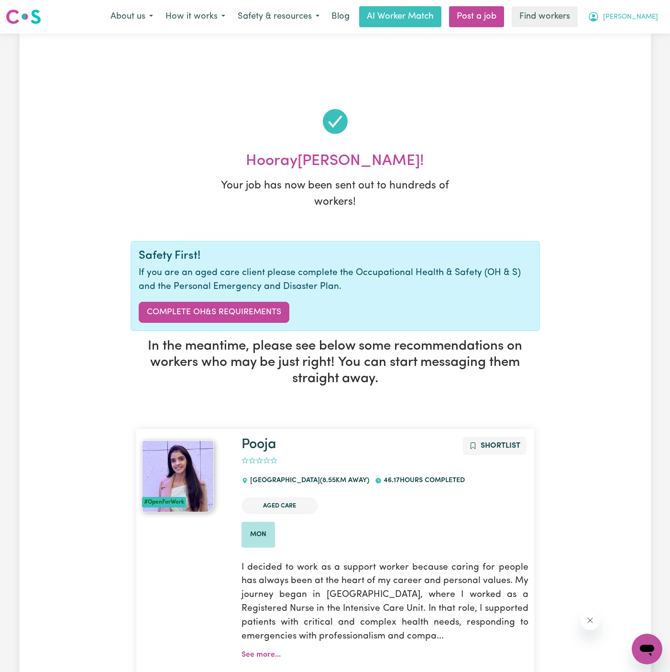
click at [653, 10] on button "Carol" at bounding box center [622, 17] width 83 height 20
click at [634, 38] on link "My Dashboard" at bounding box center [626, 37] width 76 height 18
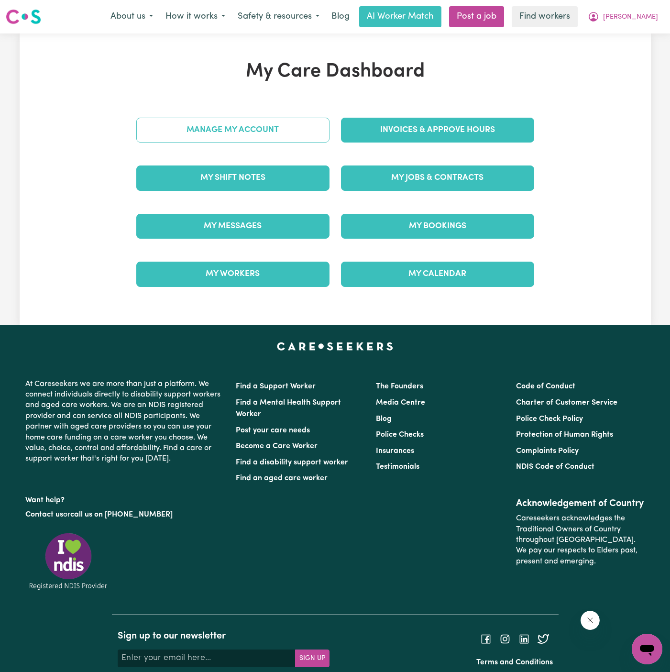
click at [302, 122] on div "My Care Dashboard Manage My Account Invoices & Approve Hours My Shift Notes My …" at bounding box center [335, 179] width 421 height 238
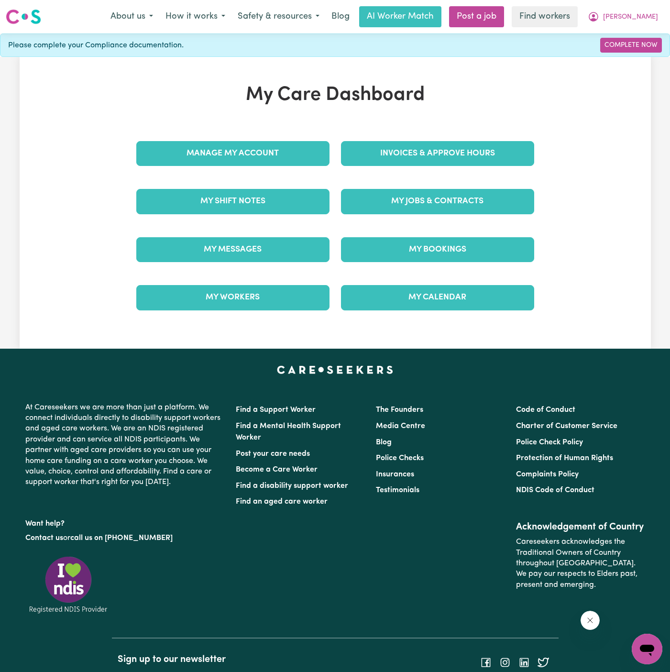
click at [289, 128] on div "My Care Dashboard Manage My Account Invoices & Approve Hours My Shift Notes My …" at bounding box center [335, 203] width 421 height 238
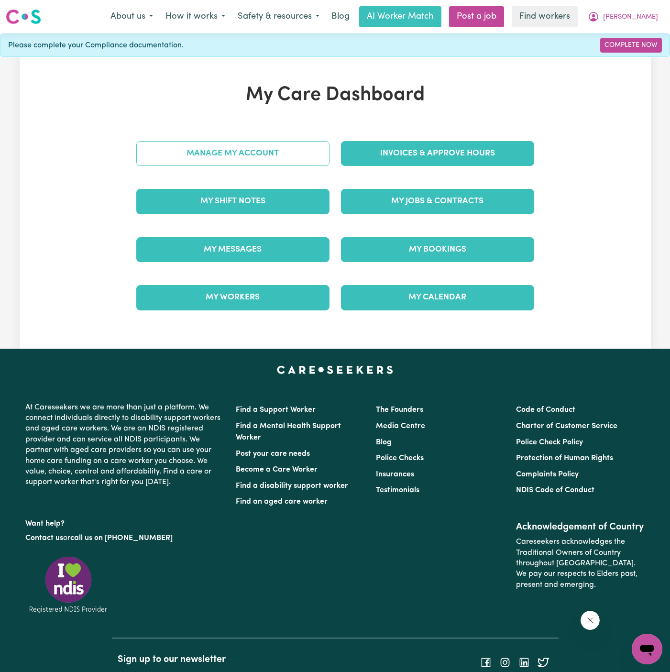
click at [283, 154] on link "Manage My Account" at bounding box center [232, 153] width 193 height 25
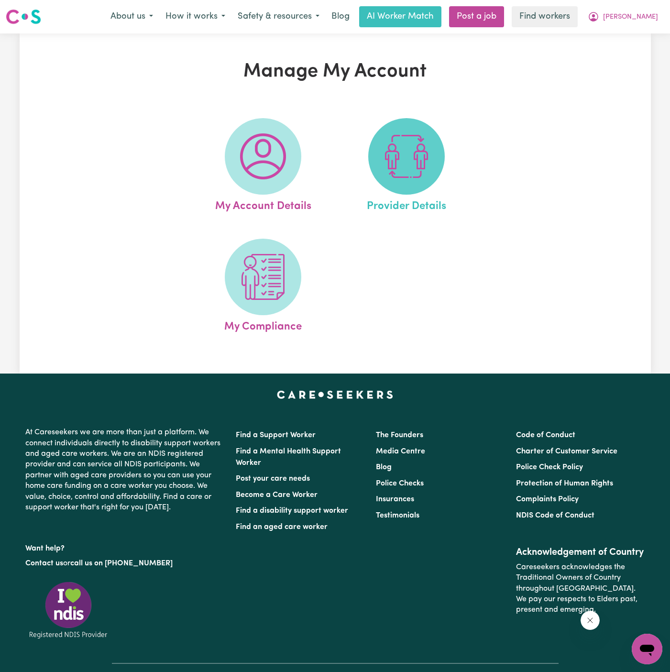
click at [404, 150] on img at bounding box center [406, 156] width 46 height 46
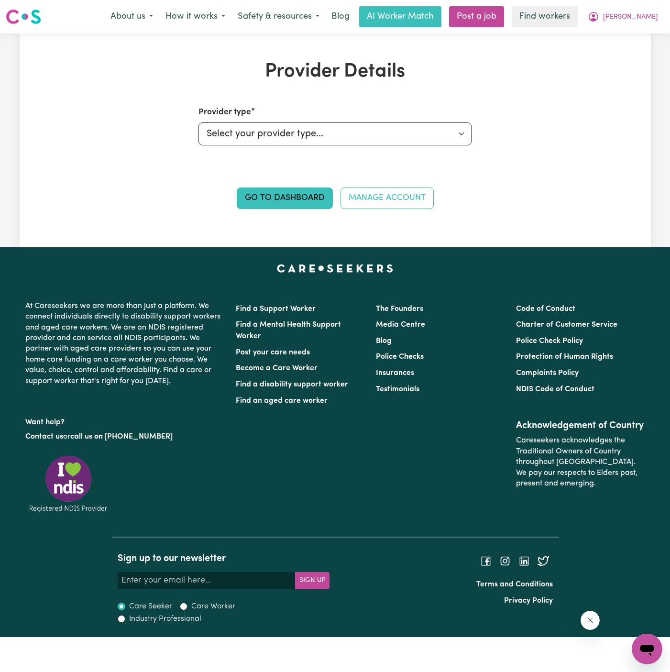
click at [297, 186] on div "Go to Dashboard Manage Account" at bounding box center [335, 194] width 409 height 29
click at [297, 202] on link "Go to Dashboard" at bounding box center [285, 197] width 96 height 21
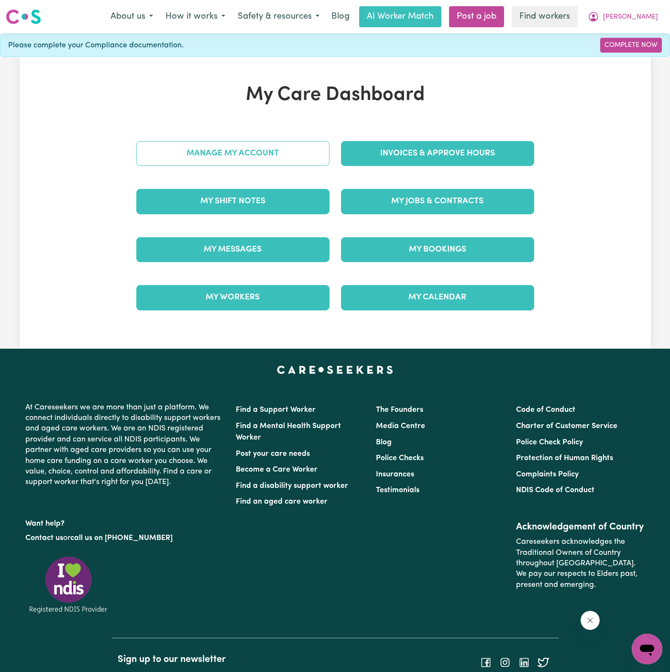
click at [262, 157] on link "Manage My Account" at bounding box center [232, 153] width 193 height 25
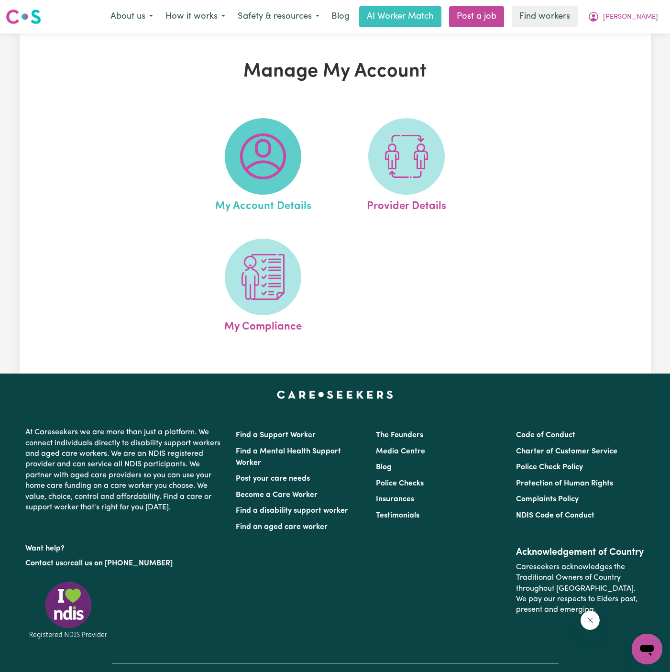
click at [248, 157] on img at bounding box center [263, 156] width 46 height 46
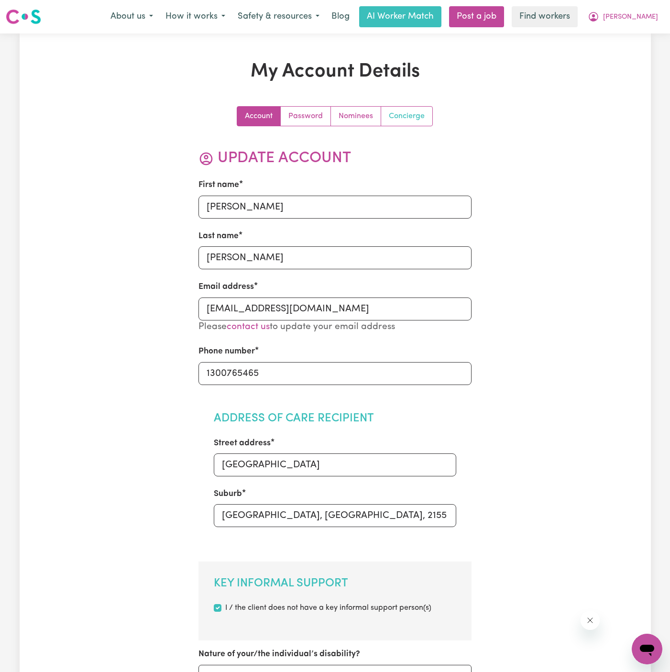
click at [396, 110] on link "Concierge" at bounding box center [406, 116] width 51 height 19
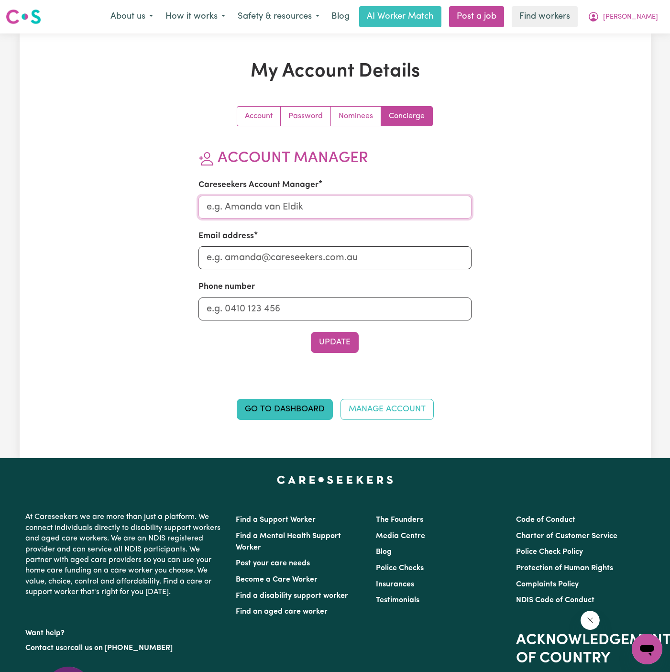
click at [367, 208] on input "Careseekers Account Manager" at bounding box center [334, 207] width 273 height 23
type input "Annie"
click at [326, 245] on div "Email address" at bounding box center [334, 249] width 273 height 39
click at [326, 255] on input "Email address" at bounding box center [334, 257] width 273 height 23
type input "annie@careseekers.com.au"
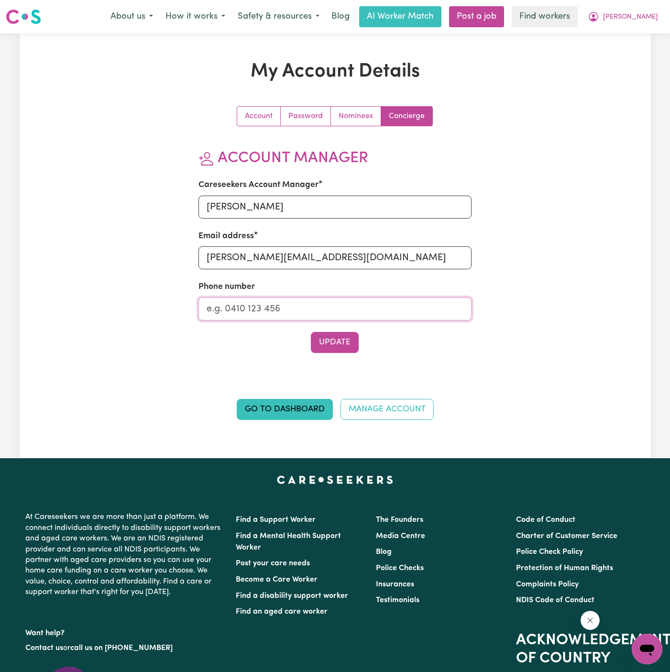
click at [335, 304] on input "Phone number" at bounding box center [334, 308] width 273 height 23
type input "1300765465"
click at [321, 336] on button "Update" at bounding box center [335, 342] width 48 height 21
click at [359, 119] on link "Nominees" at bounding box center [356, 116] width 50 height 19
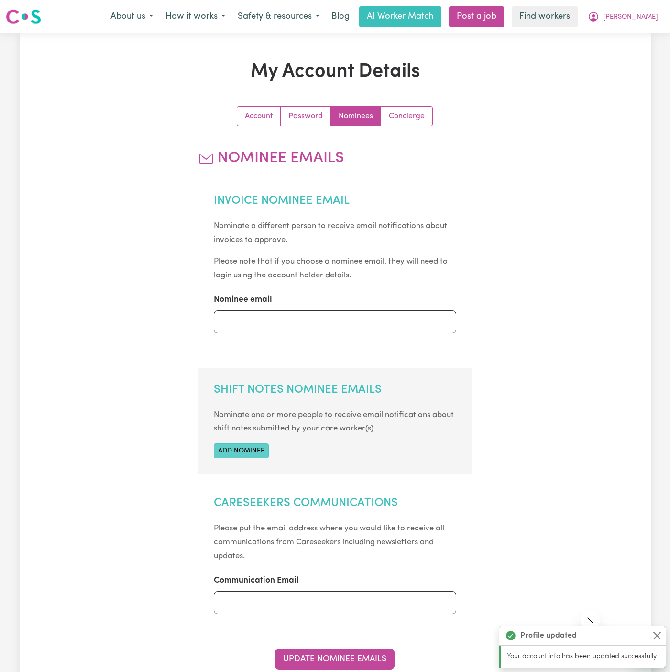
click at [253, 450] on button "Add nominee" at bounding box center [241, 450] width 55 height 15
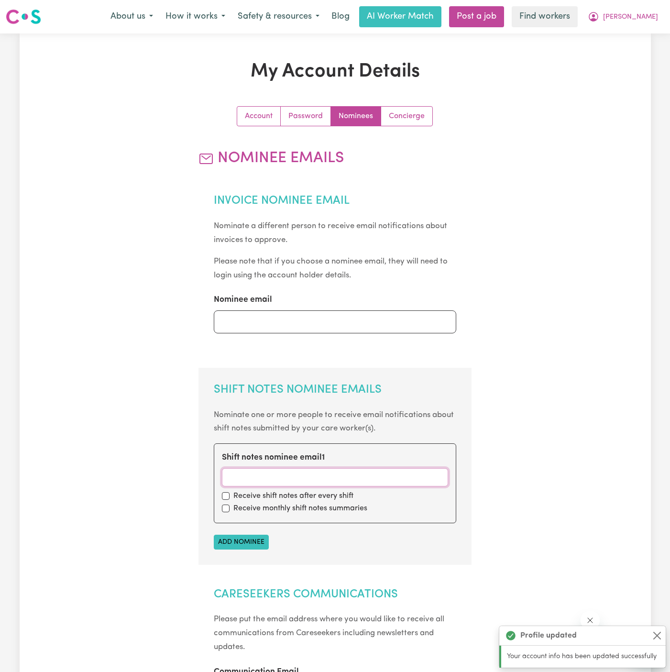
click at [256, 475] on input "Shift notes nominee email 1" at bounding box center [335, 477] width 226 height 18
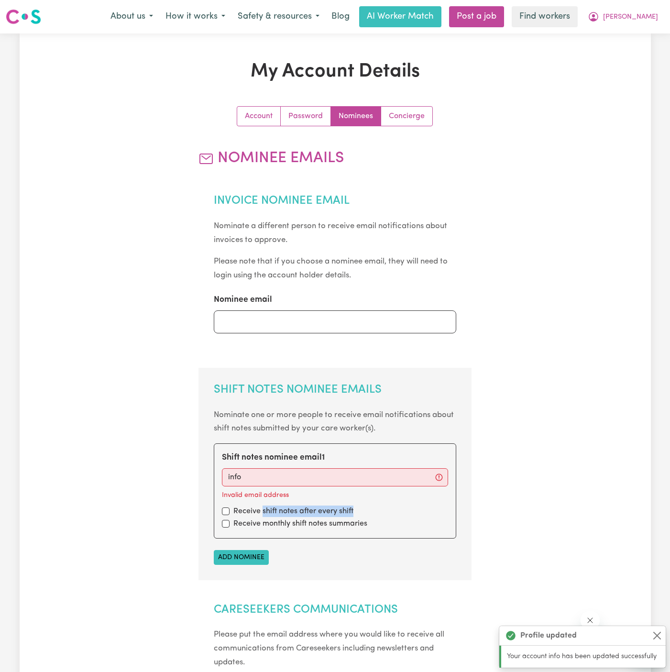
drag, startPoint x: 263, startPoint y: 508, endPoint x: 357, endPoint y: 508, distance: 94.7
click at [357, 508] on div "Receive shift notes after every shift" at bounding box center [335, 510] width 226 height 11
click at [332, 472] on input "info" at bounding box center [335, 477] width 226 height 18
type input "info@vitalityclub.com.au"
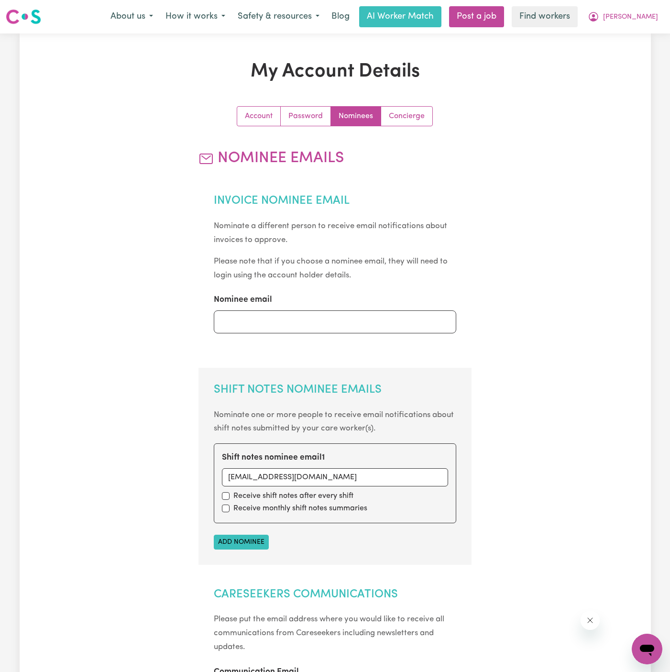
click at [228, 500] on div "Receive shift notes after every shift" at bounding box center [335, 495] width 226 height 11
click at [228, 505] on input "checkbox" at bounding box center [226, 508] width 8 height 8
checkbox input "true"
click at [228, 496] on input "checkbox" at bounding box center [226, 496] width 8 height 8
checkbox input "true"
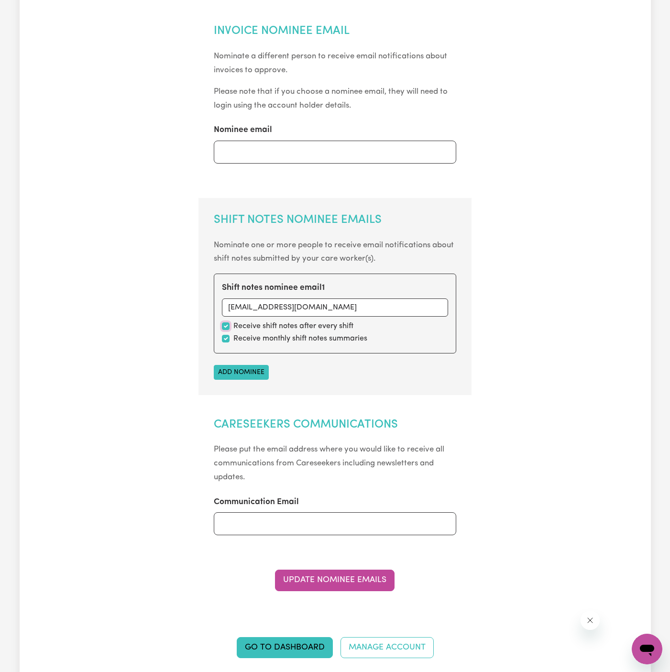
scroll to position [347, 0]
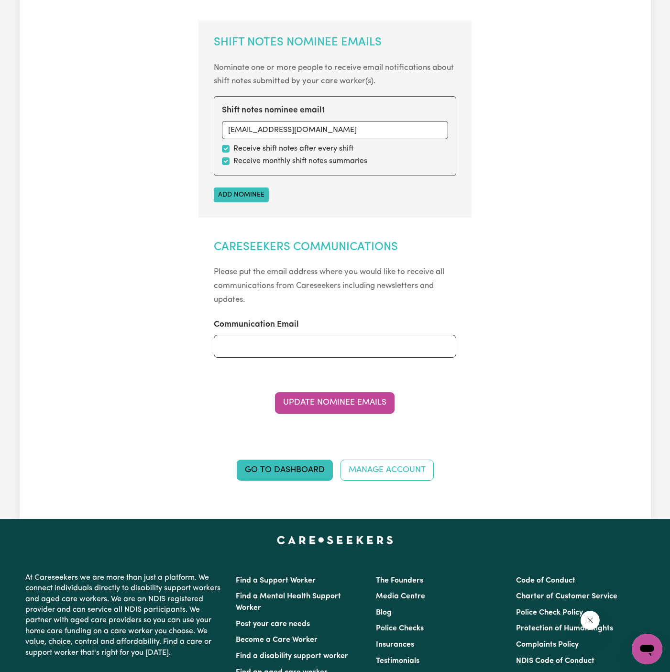
click at [342, 388] on section "Nominee Emails Invoice Nominee Email Nominate a different person to receive ema…" at bounding box center [334, 108] width 273 height 612
click at [344, 396] on button "Update Nominee Emails" at bounding box center [335, 402] width 120 height 21
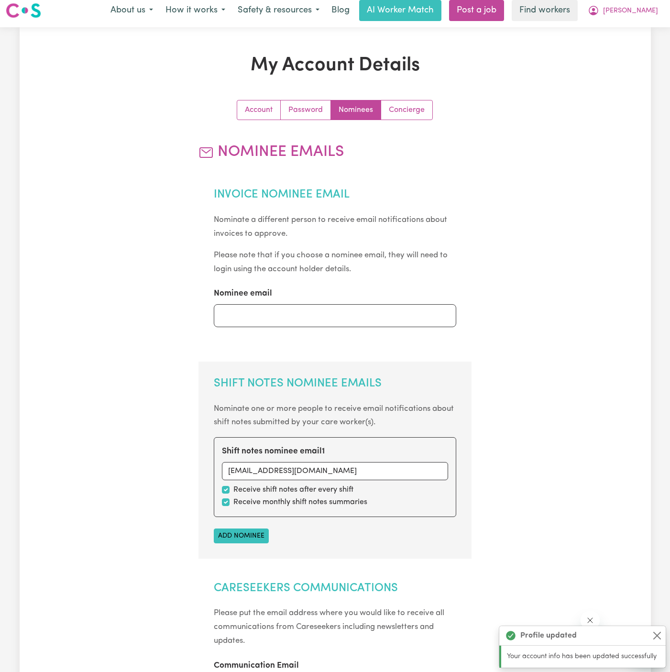
scroll to position [0, 0]
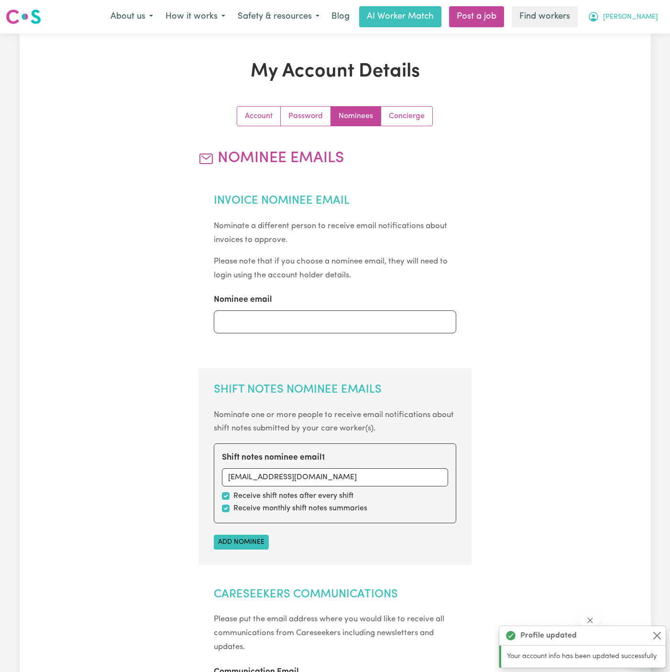
click at [646, 16] on span "Carol" at bounding box center [630, 17] width 55 height 11
click at [642, 31] on link "My Dashboard" at bounding box center [626, 37] width 76 height 18
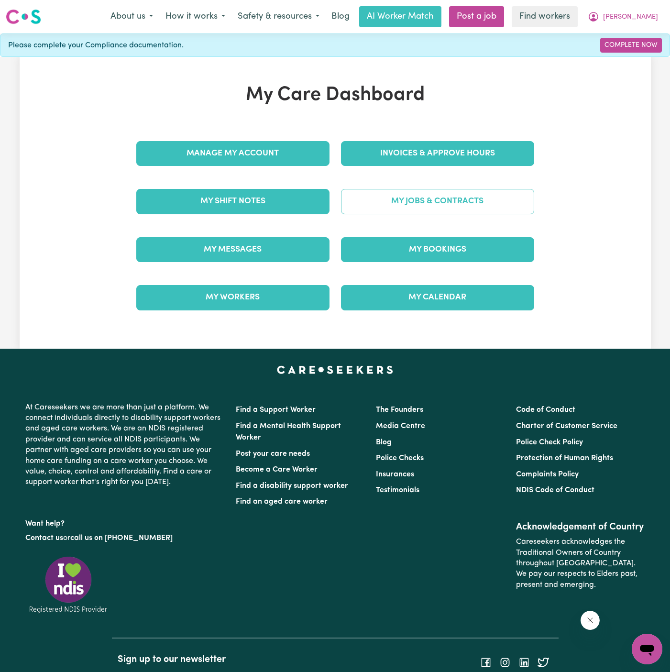
click at [427, 204] on link "My Jobs & Contracts" at bounding box center [437, 201] width 193 height 25
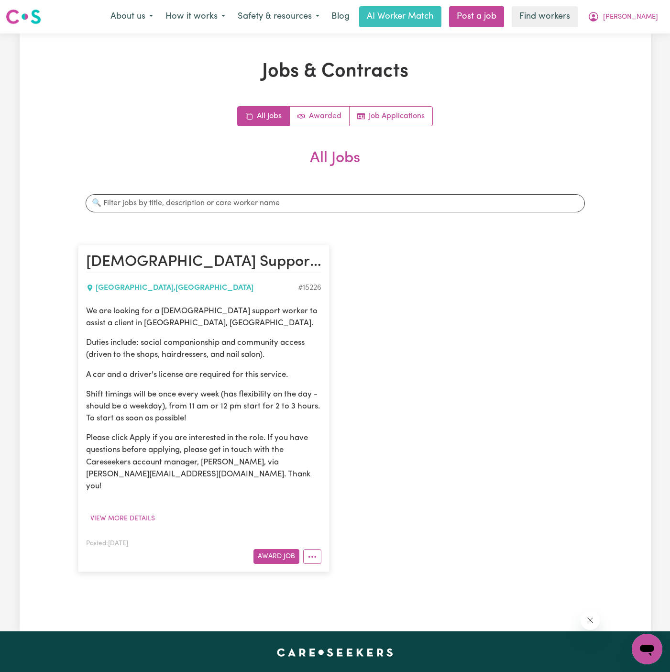
click at [244, 299] on article "Female Support Worker Needed In Kellyville Ridge, NSW KELLYVILLE RIDGE , New So…" at bounding box center [204, 408] width 252 height 327
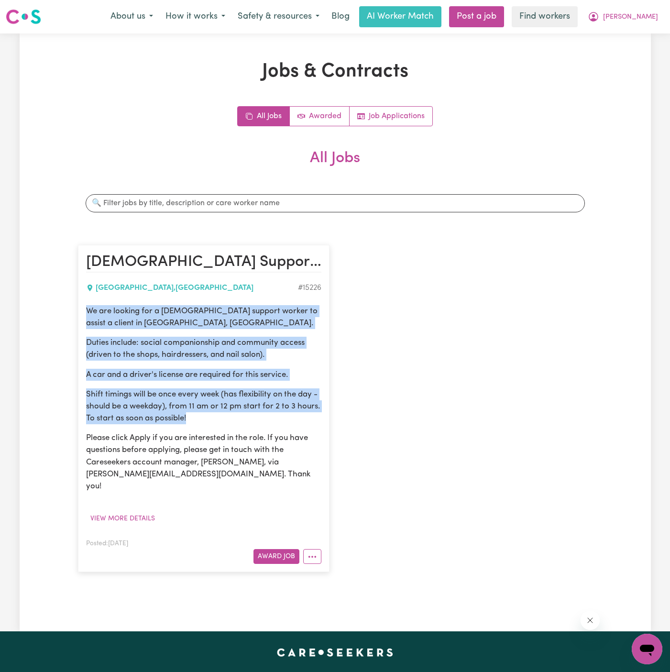
drag, startPoint x: 87, startPoint y: 307, endPoint x: 206, endPoint y: 419, distance: 163.4
click at [206, 419] on div "We are looking for a female support worker to assist a client in Kellyville Rid…" at bounding box center [203, 398] width 235 height 187
copy div "We are looking for a female support worker to assist a client in Kellyville Rid…"
click at [646, 13] on span "Carol" at bounding box center [630, 17] width 55 height 11
click at [646, 35] on link "My Dashboard" at bounding box center [626, 37] width 76 height 18
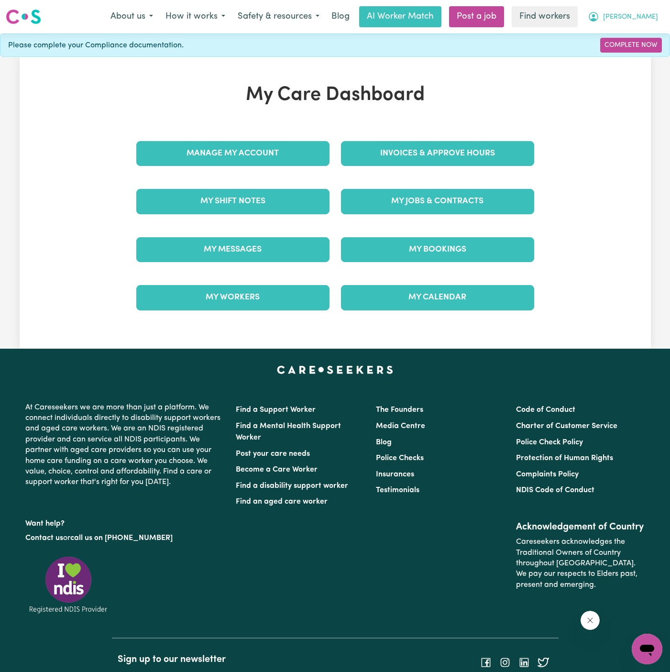
click at [650, 17] on span "Carol" at bounding box center [630, 17] width 55 height 11
click at [650, 56] on link "Logout" at bounding box center [626, 55] width 76 height 18
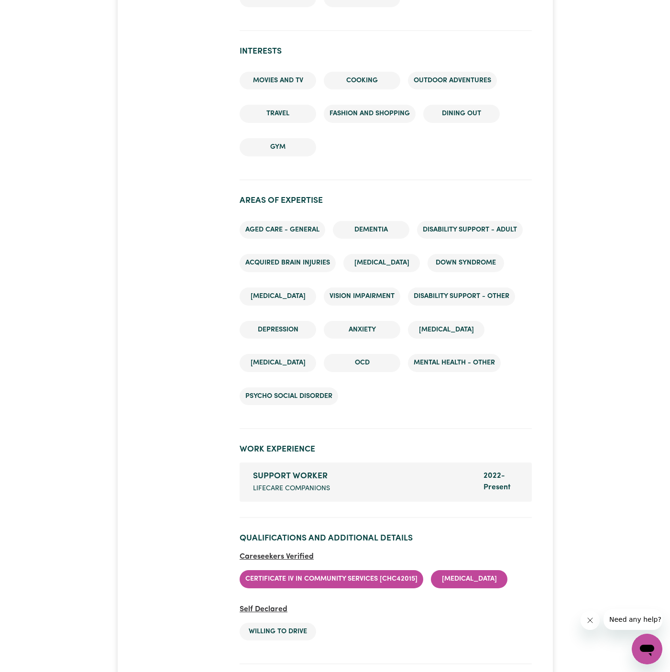
scroll to position [1522, 0]
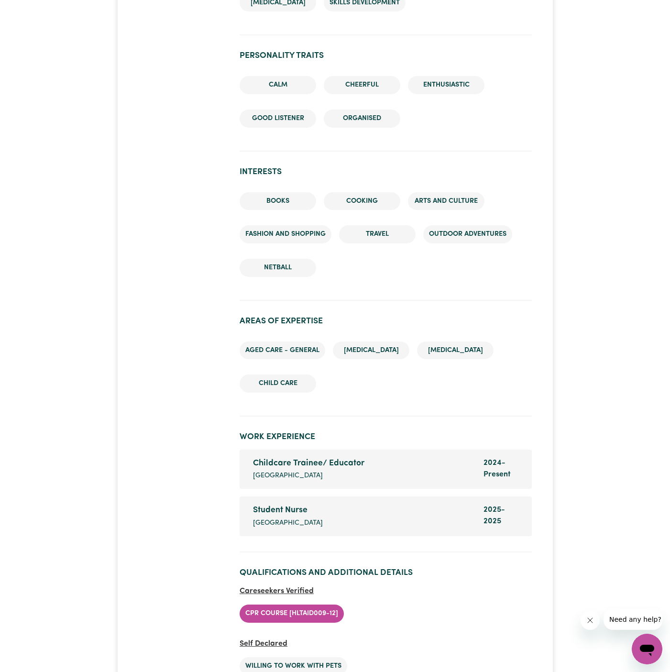
scroll to position [1615, 0]
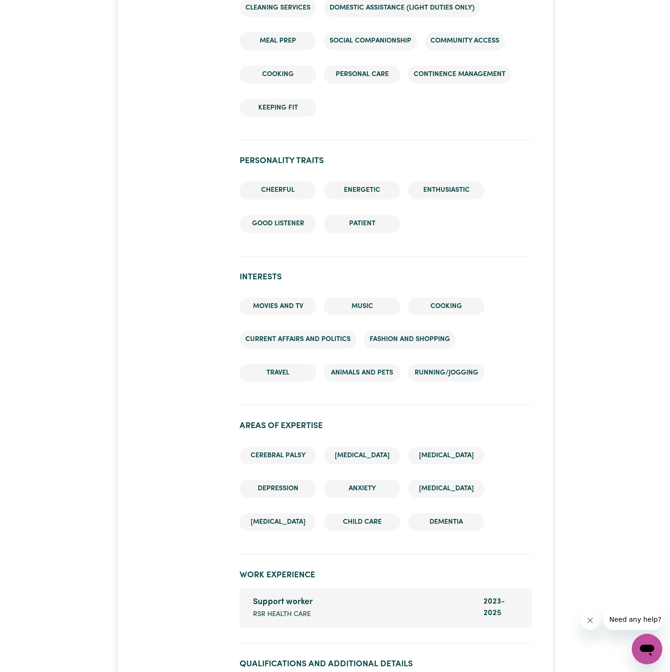
scroll to position [1293, 0]
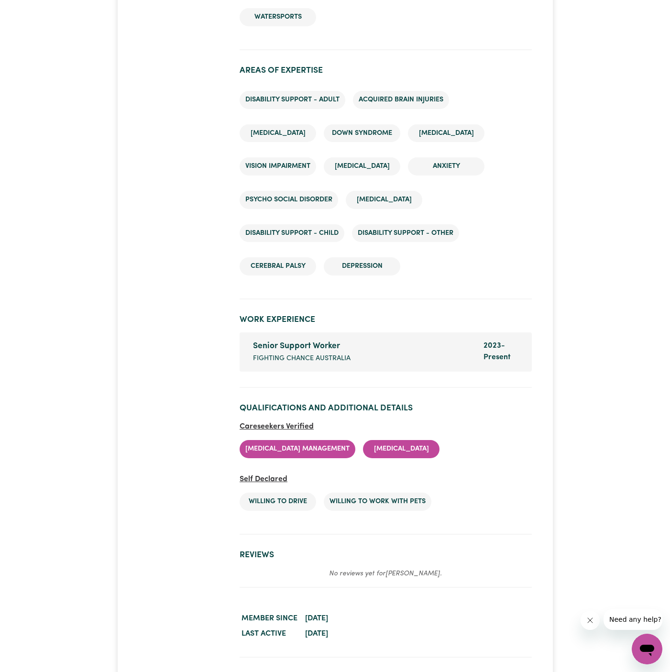
scroll to position [1701, 0]
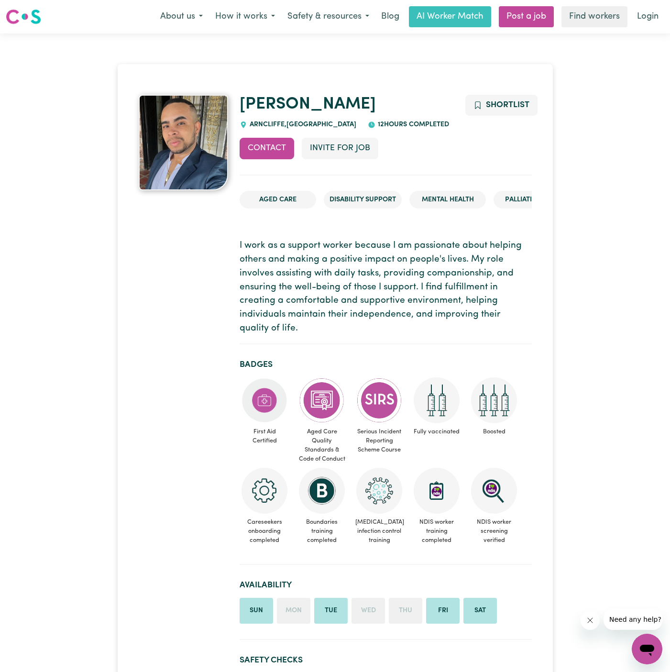
click at [315, 307] on p "I work as a support worker because I am passionate about helping others and mak…" at bounding box center [386, 287] width 292 height 97
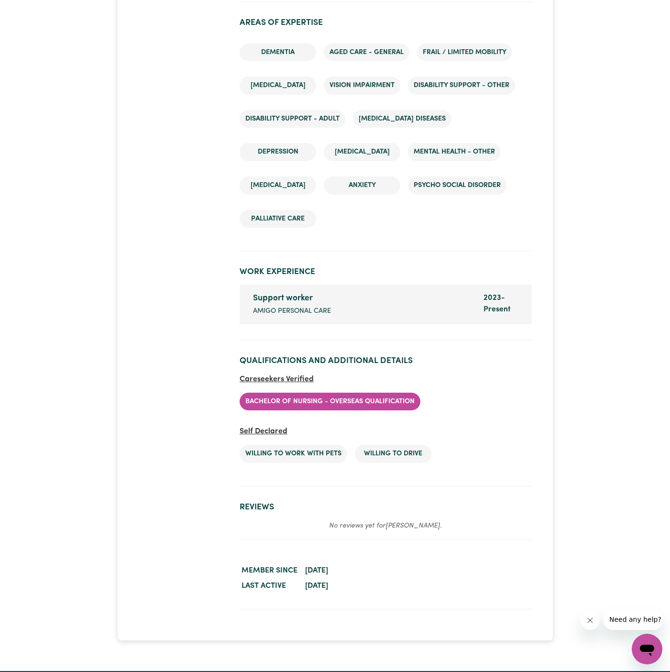
scroll to position [1622, 0]
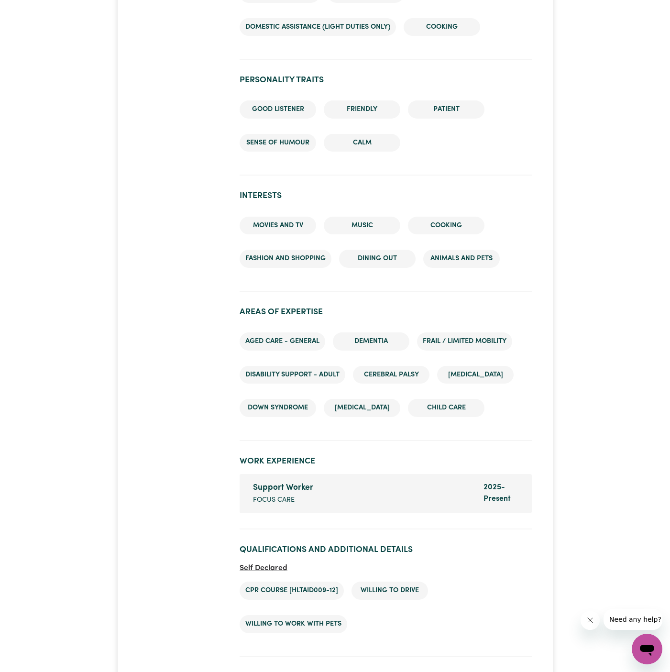
scroll to position [1442, 0]
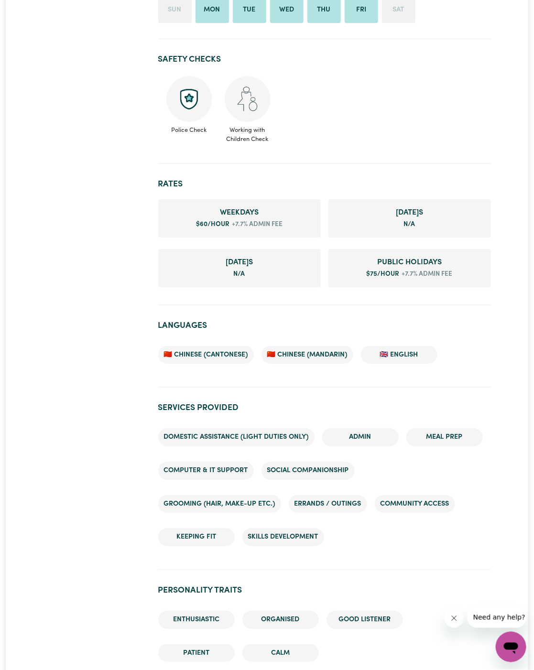
scroll to position [780, 0]
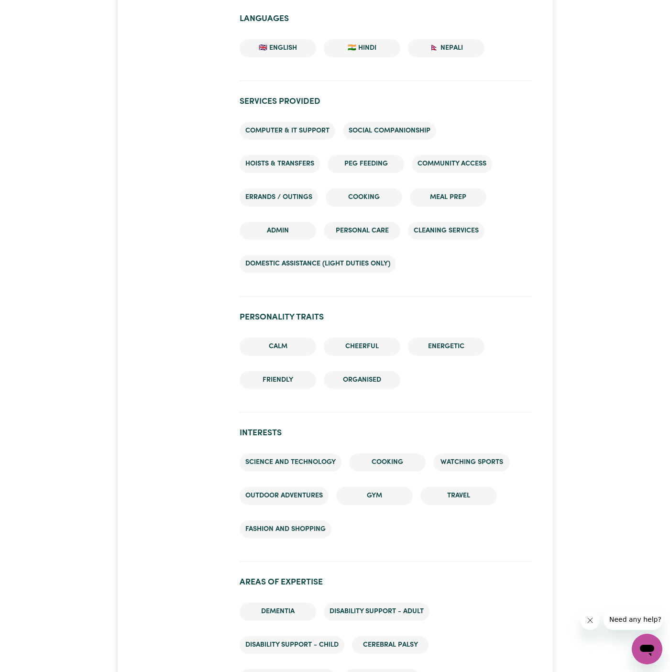
scroll to position [561, 0]
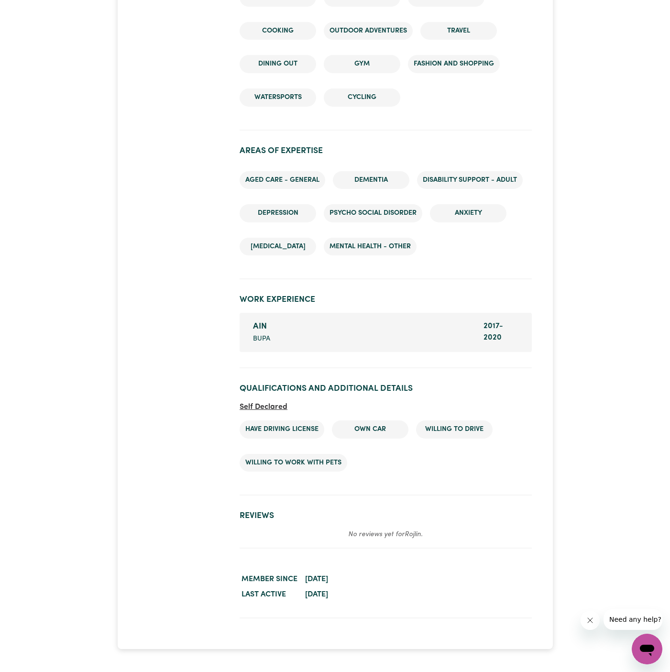
scroll to position [1225, 0]
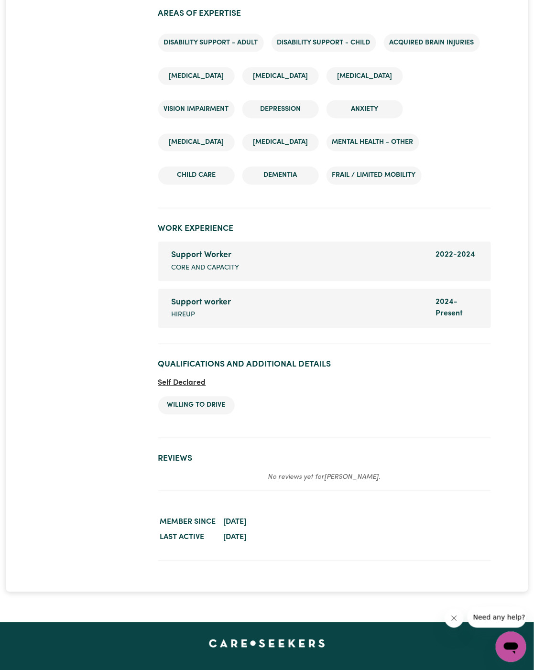
scroll to position [1457, 0]
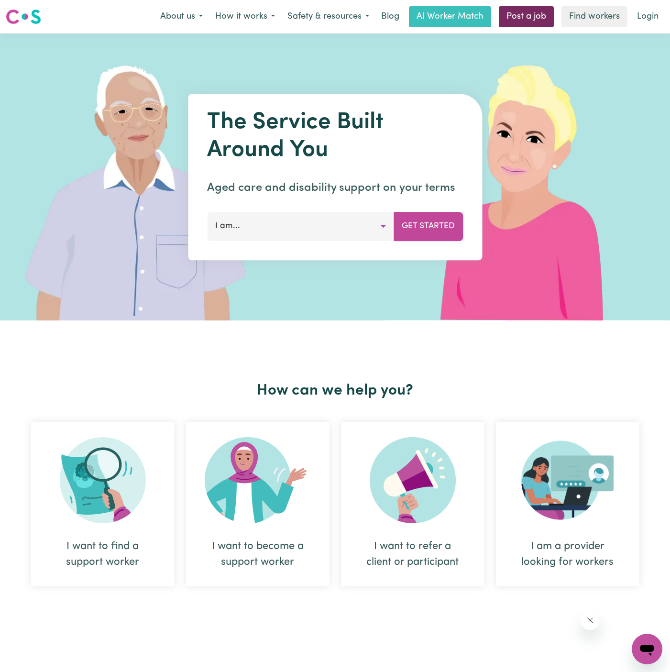
click at [540, 22] on link "Post a job" at bounding box center [526, 16] width 55 height 21
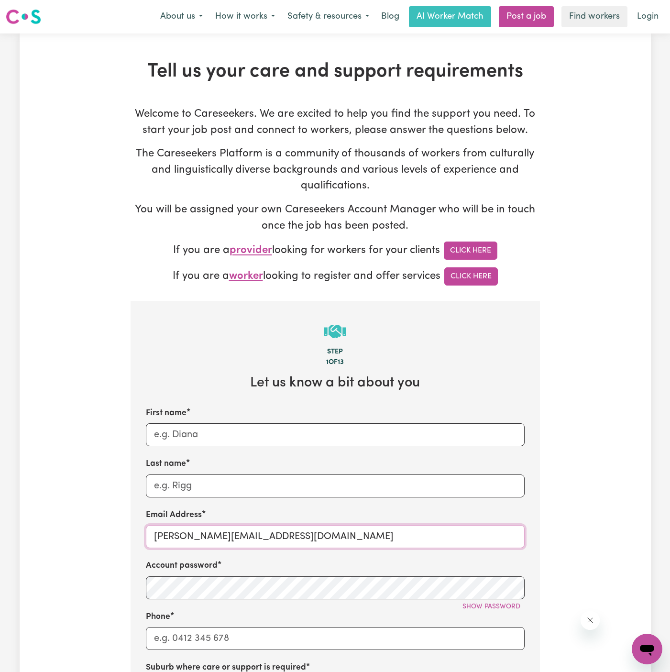
click at [198, 535] on input "[PERSON_NAME][EMAIL_ADDRESS][DOMAIN_NAME]" at bounding box center [335, 536] width 379 height 23
drag, startPoint x: 176, startPoint y: 536, endPoint x: 395, endPoint y: 531, distance: 219.5
click at [395, 531] on input "[PERSON_NAME][EMAIL_ADDRESS][DOMAIN_NAME]" at bounding box center [335, 536] width 379 height 23
click at [298, 535] on input "[PERSON_NAME][EMAIL_ADDRESS][DOMAIN_NAME]" at bounding box center [335, 536] width 379 height 23
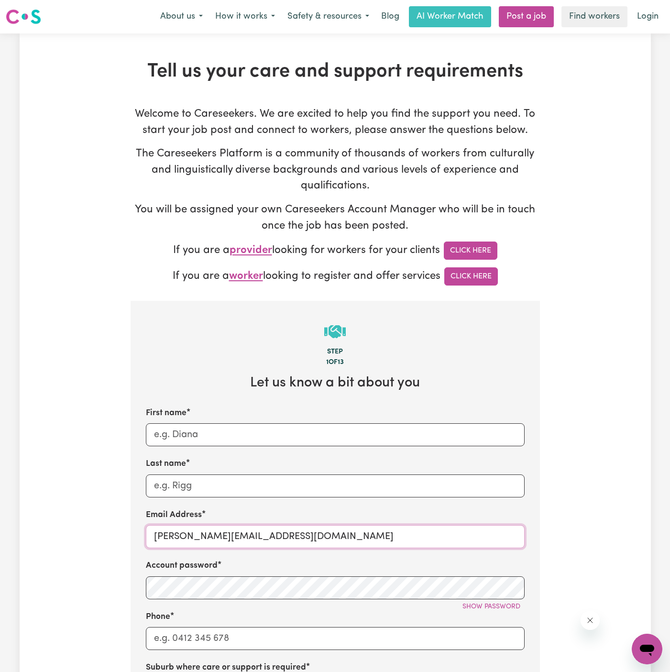
click at [298, 535] on input "[PERSON_NAME][EMAIL_ADDRESS][DOMAIN_NAME]" at bounding box center [335, 536] width 379 height 23
paste input "ClientSouthbankHCC"
click at [298, 535] on input "[EMAIL_ADDRESS][DOMAIN_NAME]" at bounding box center [335, 536] width 379 height 23
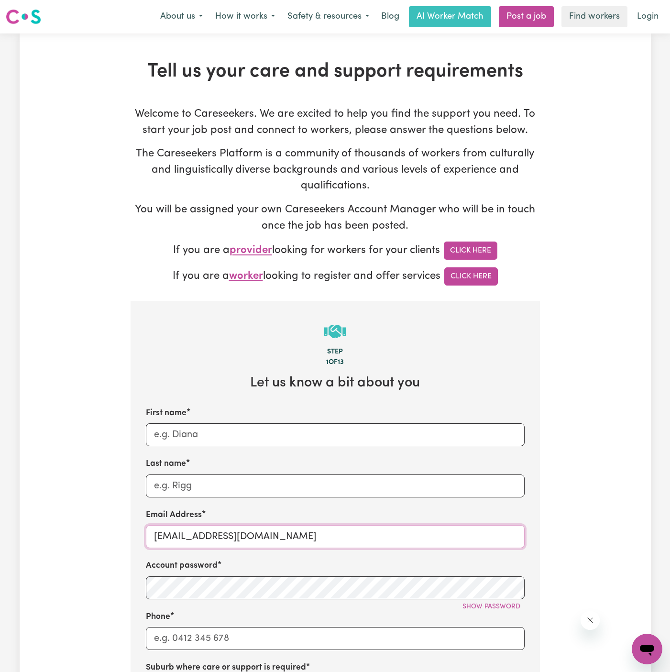
type input "[EMAIL_ADDRESS][DOMAIN_NAME]"
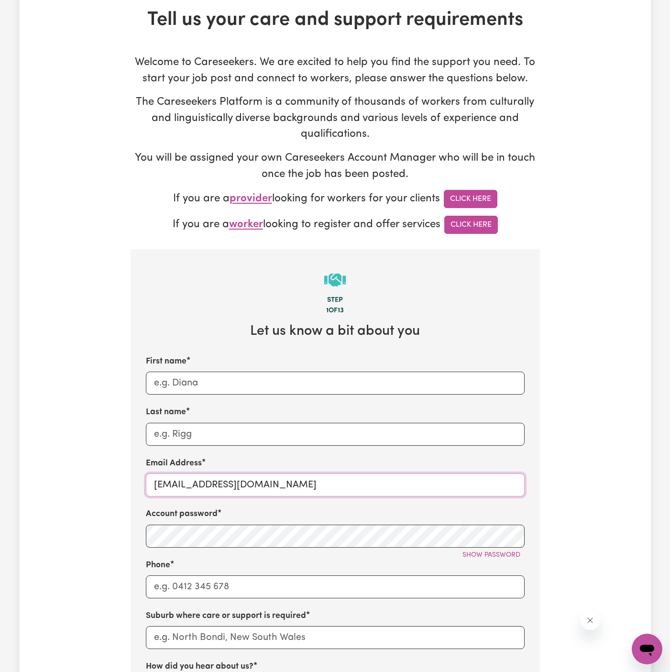
scroll to position [99, 0]
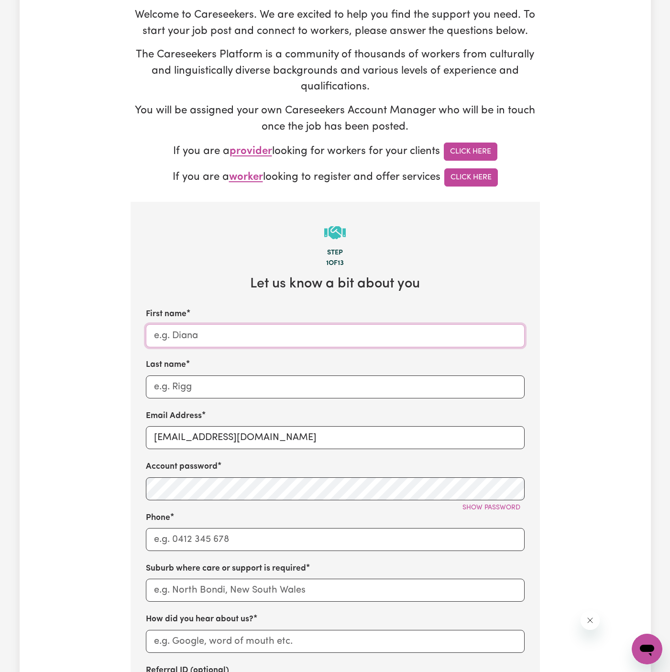
click at [184, 329] on input "First name" at bounding box center [335, 335] width 379 height 23
paste input "ClientSouthbank"
click at [178, 335] on input "ClientSouthbank" at bounding box center [335, 335] width 379 height 23
type input "Client Southbank"
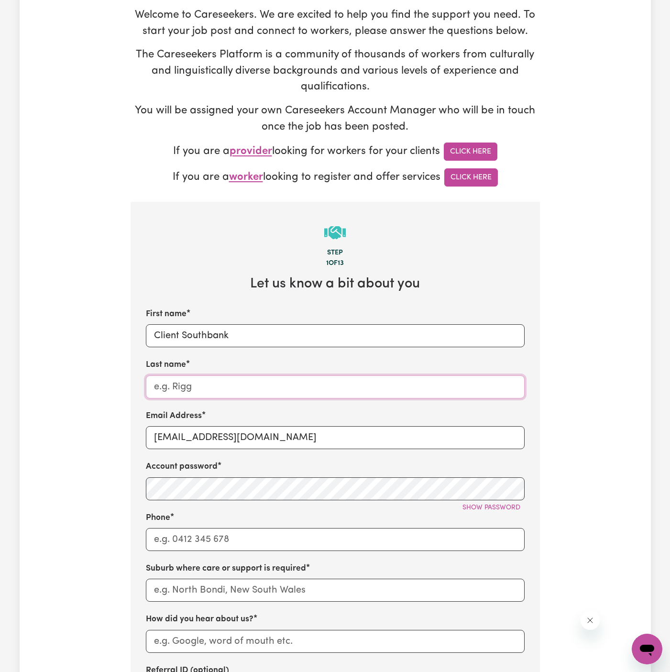
click at [258, 389] on input "Last name" at bounding box center [335, 386] width 379 height 23
paste input "Home Caring Campsie"
type input "Home Caring Campsie"
click at [235, 540] on input "Phone" at bounding box center [335, 539] width 379 height 23
type input "1300765465"
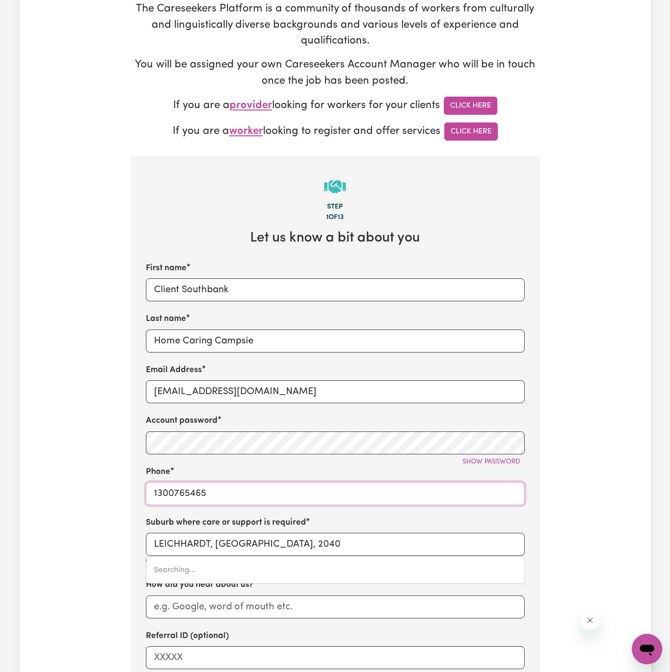
scroll to position [170, 0]
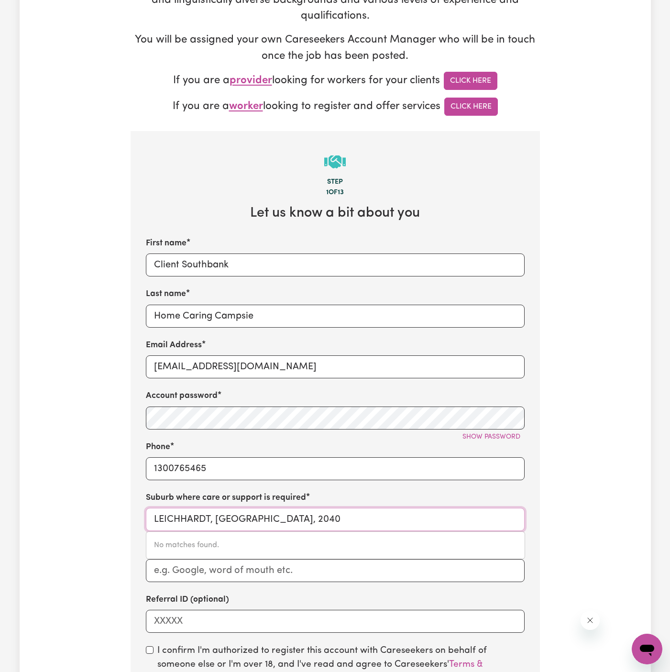
click at [230, 517] on input "LEICHHARDT, [GEOGRAPHIC_DATA], 2040" at bounding box center [335, 519] width 379 height 23
paste input "Southbank"
type input "Southbank"
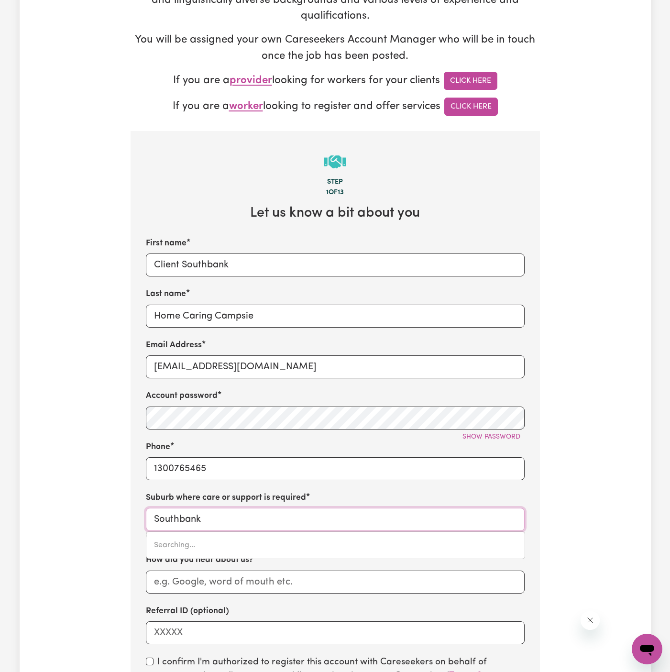
type input "[GEOGRAPHIC_DATA]"
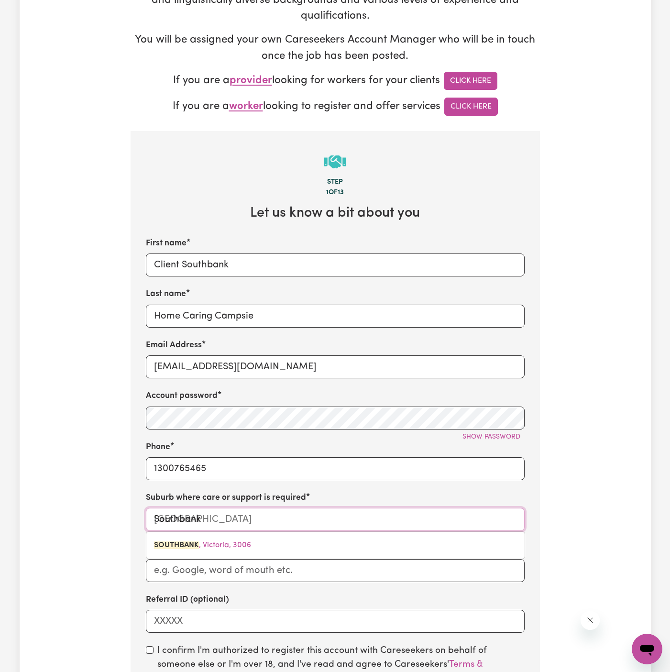
type input "Southbank"
click at [225, 576] on input "How did you hear about us?" at bounding box center [335, 570] width 379 height 23
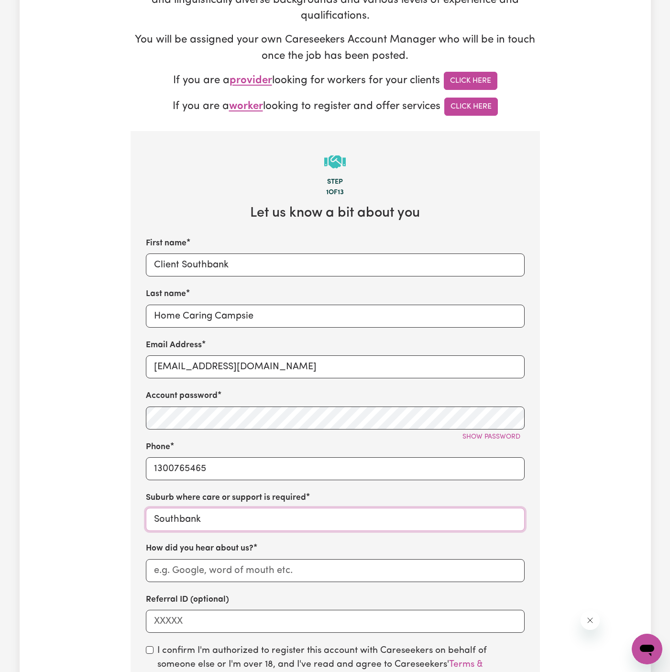
type input "[GEOGRAPHIC_DATA]"
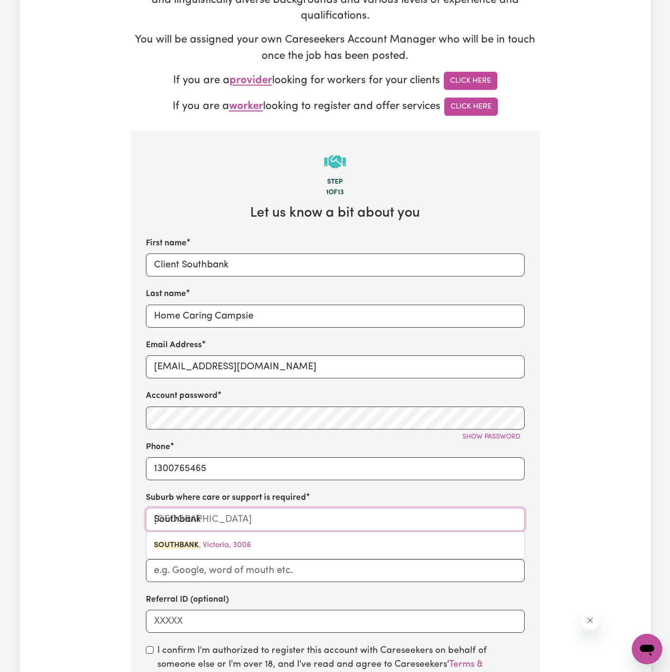
click at [236, 513] on input "Southbank" at bounding box center [335, 519] width 379 height 23
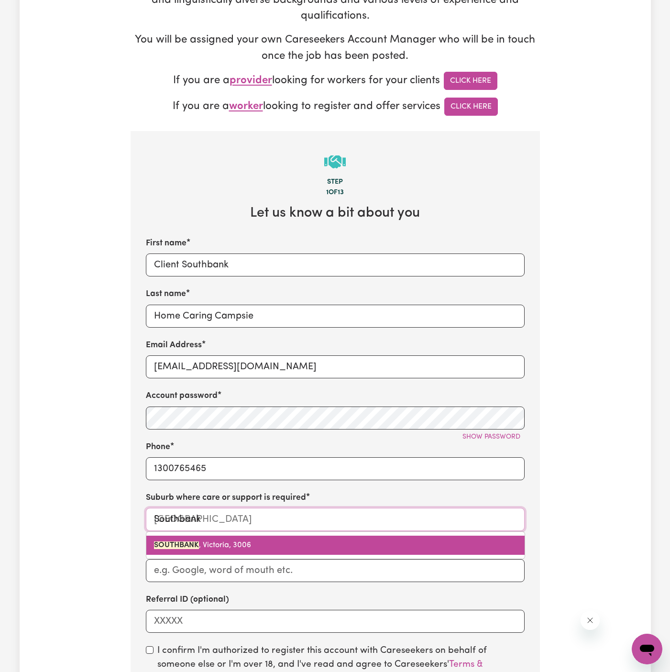
click at [230, 544] on span "SOUTHBANK , [GEOGRAPHIC_DATA], 3006" at bounding box center [202, 545] width 97 height 8
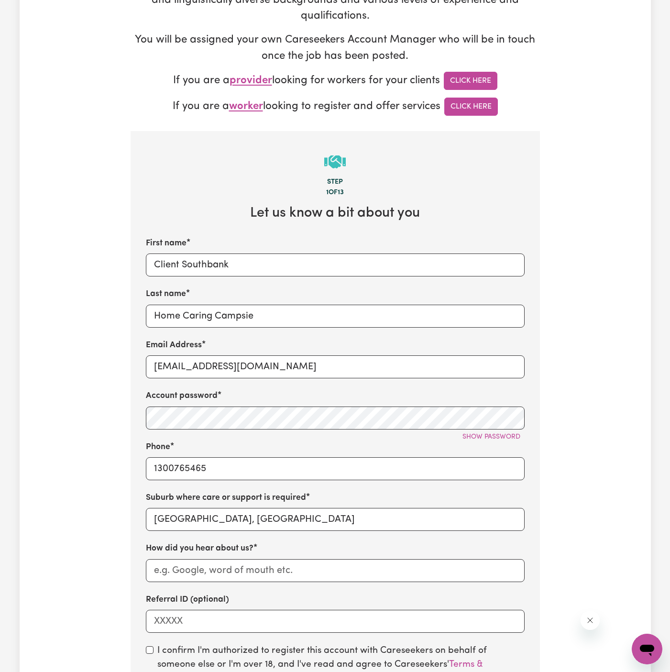
click at [262, 556] on div "How did you hear about us?" at bounding box center [335, 561] width 379 height 39
click at [241, 315] on input "Home Caring Campsie" at bounding box center [335, 316] width 379 height 23
click at [238, 568] on input "How did you hear about us?" at bounding box center [335, 570] width 379 height 23
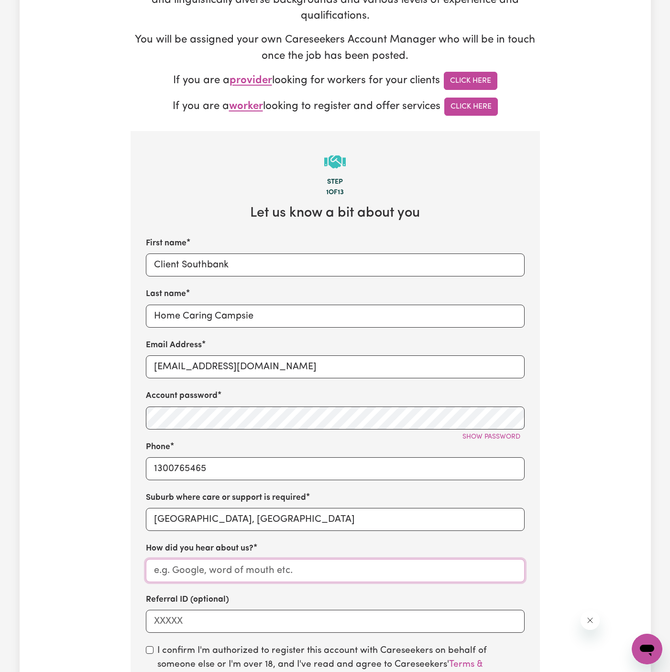
paste input "Home Caring Campsie"
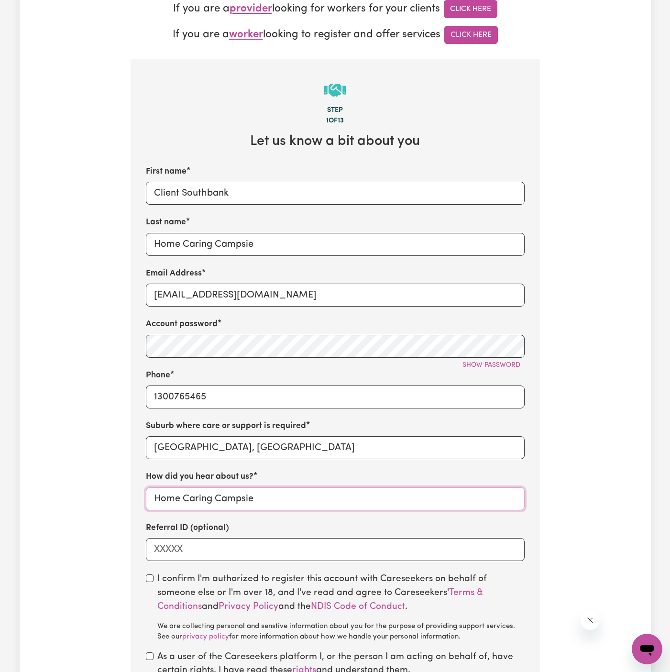
type input "Home Caring Campsie"
click at [153, 575] on input "checkbox" at bounding box center [150, 578] width 8 height 8
checkbox input "true"
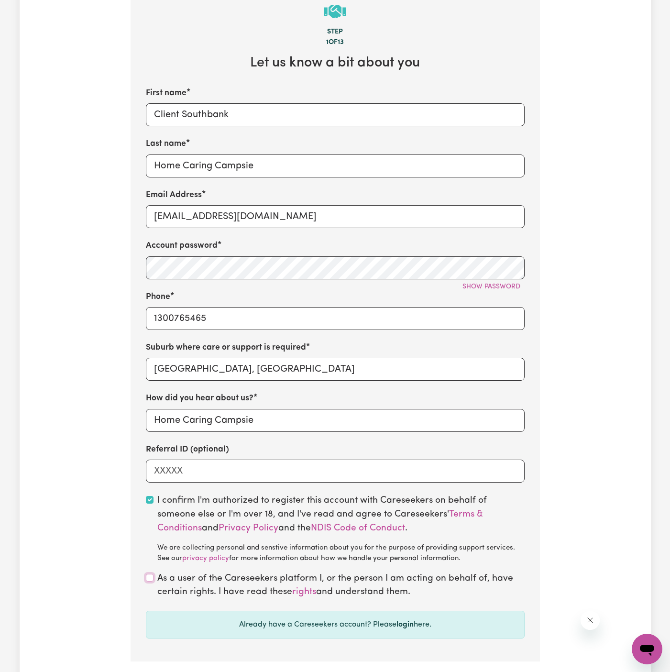
click at [151, 574] on input "checkbox" at bounding box center [150, 578] width 8 height 8
checkbox input "true"
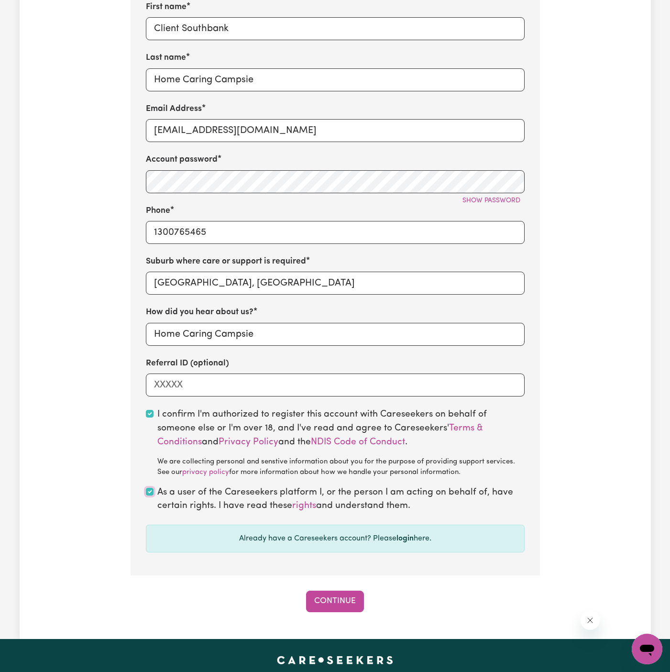
scroll to position [439, 0]
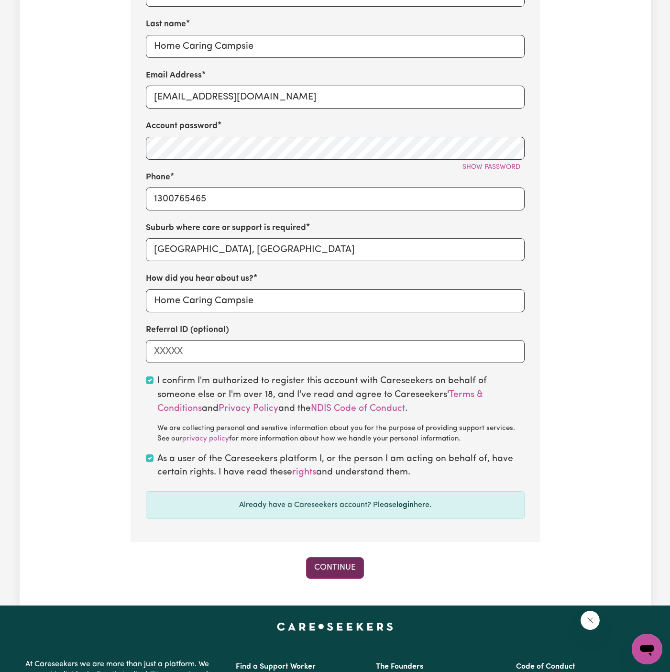
click at [341, 568] on button "Continue" at bounding box center [335, 567] width 58 height 21
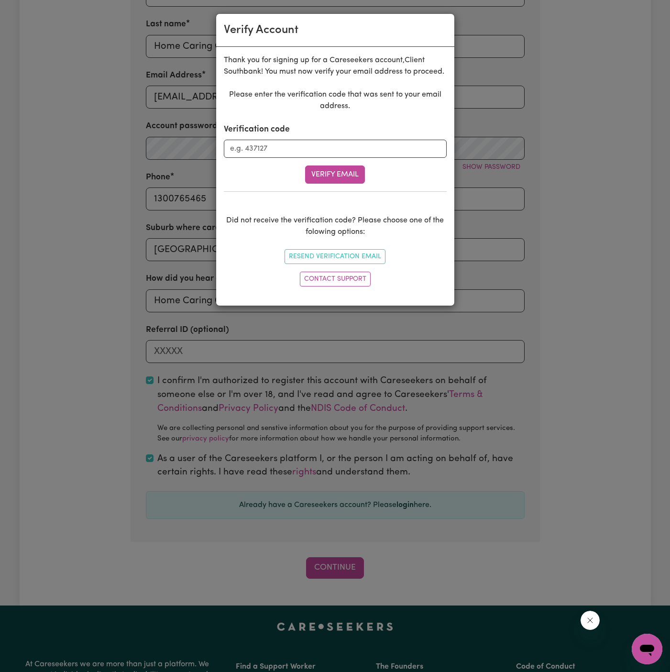
click at [318, 138] on div "Verification code" at bounding box center [335, 140] width 223 height 34
click at [316, 147] on input "Verification code" at bounding box center [335, 149] width 223 height 18
paste input "531251"
type input "531251"
click at [340, 172] on button "Verify Email" at bounding box center [335, 174] width 60 height 18
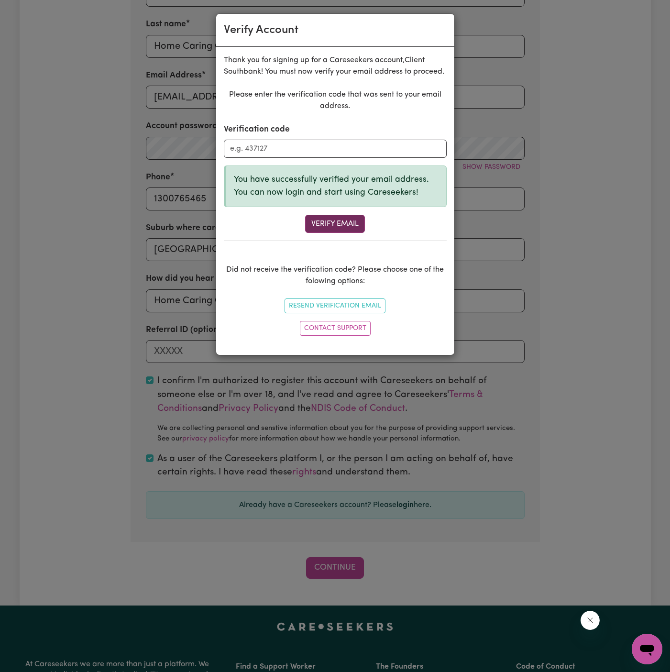
scroll to position [270, 0]
